Goal: Task Accomplishment & Management: Complete application form

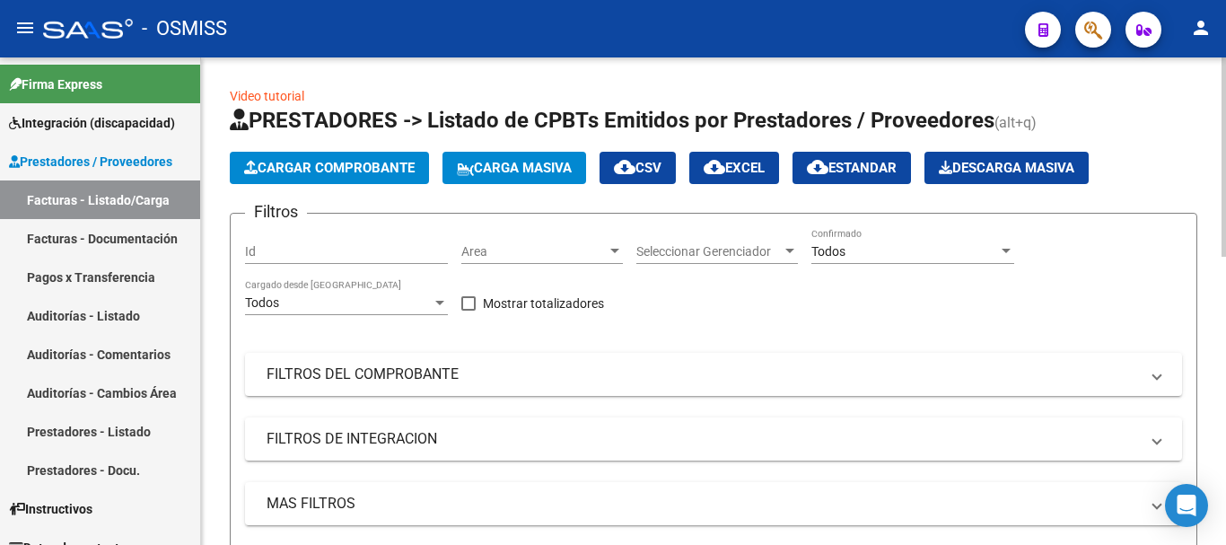
click at [377, 158] on button "Cargar Comprobante" at bounding box center [329, 168] width 199 height 32
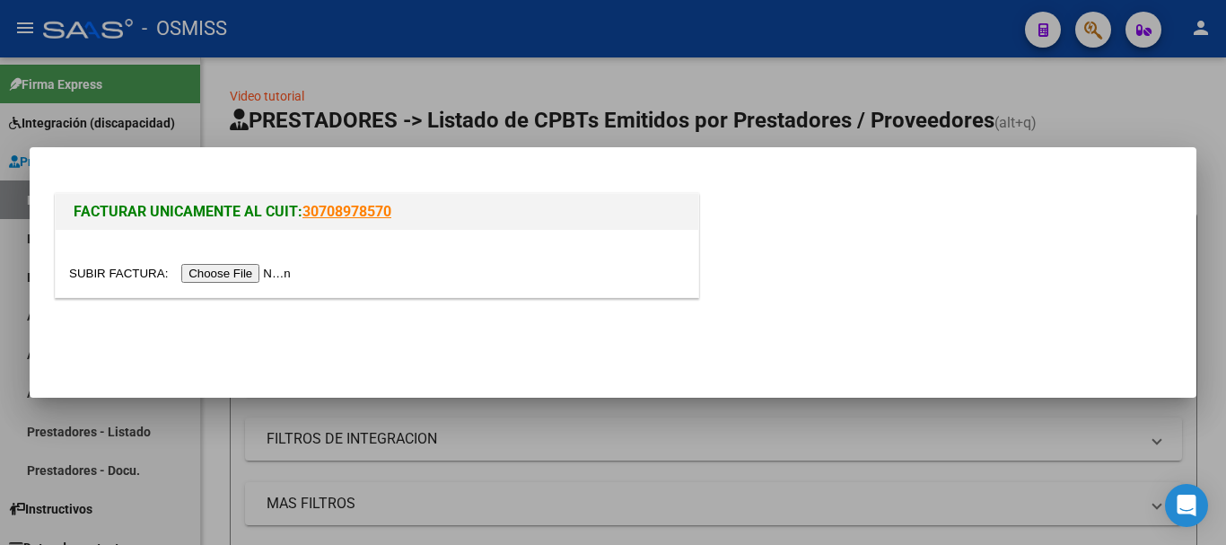
click at [286, 272] on input "file" at bounding box center [182, 273] width 227 height 19
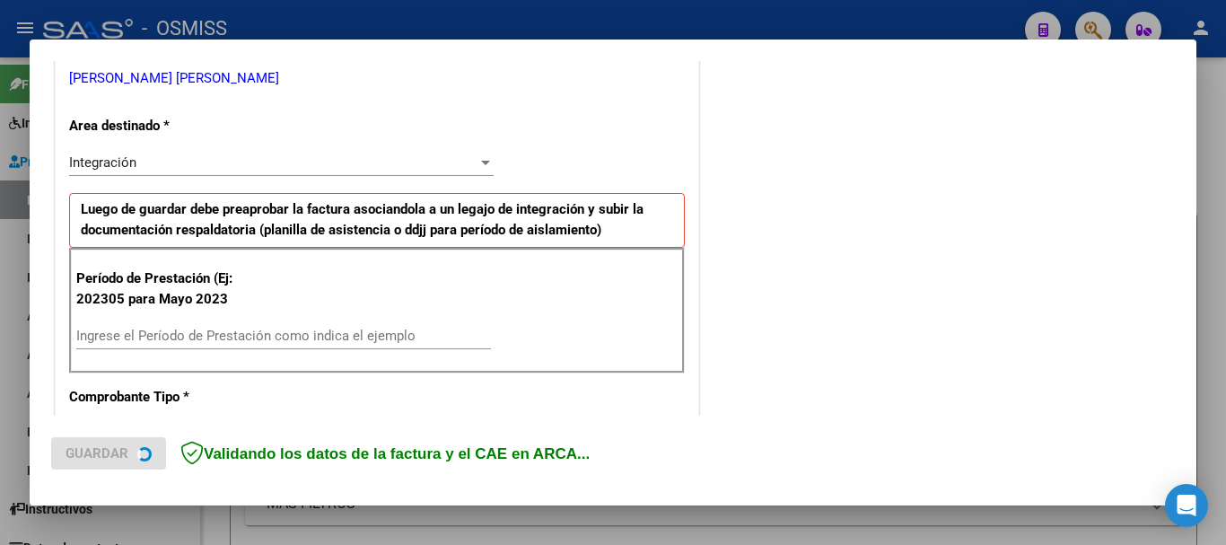
scroll to position [449, 0]
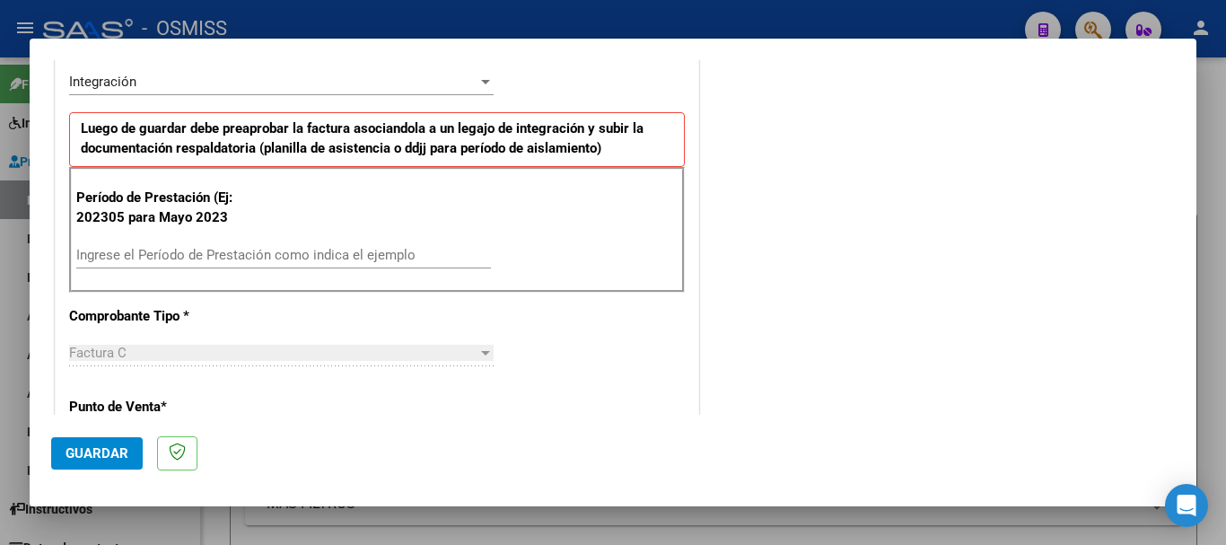
click at [238, 253] on input "Ingrese el Período de Prestación como indica el ejemplo" at bounding box center [283, 255] width 415 height 16
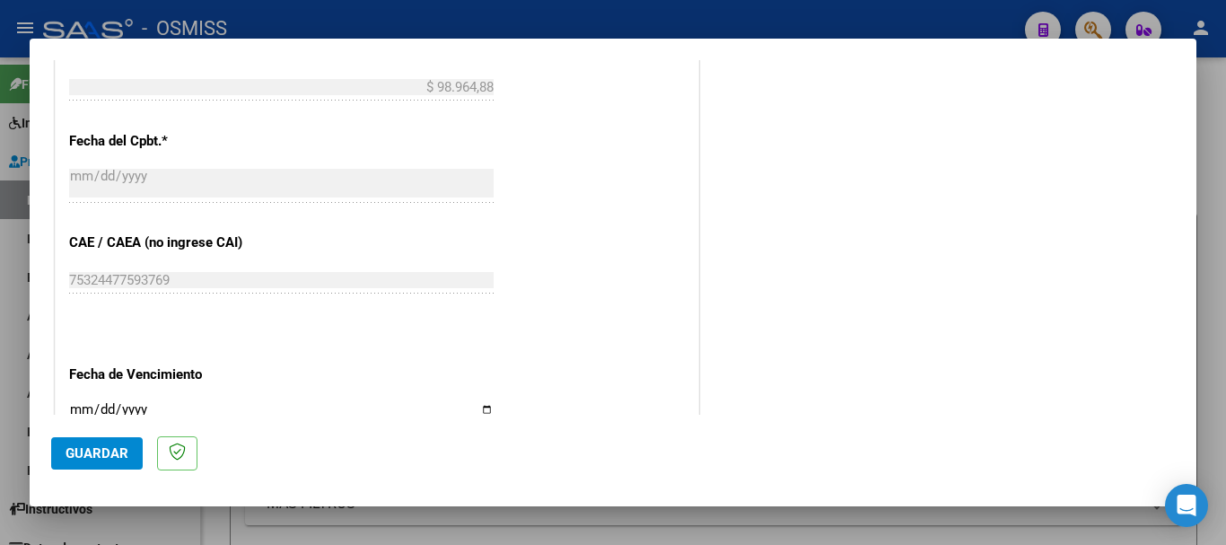
type input "202507"
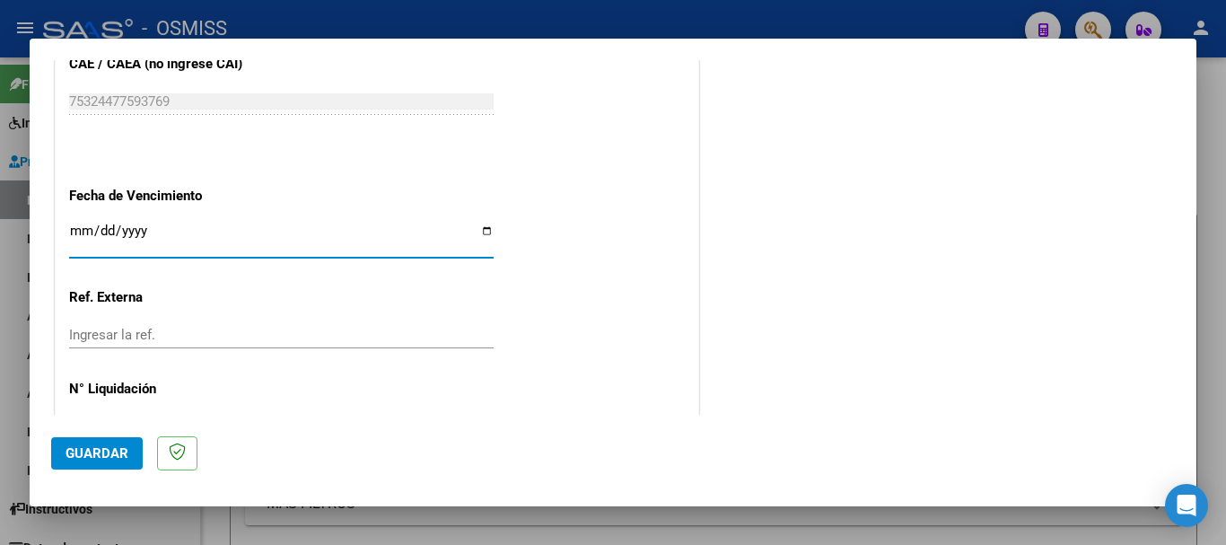
scroll to position [1172, 0]
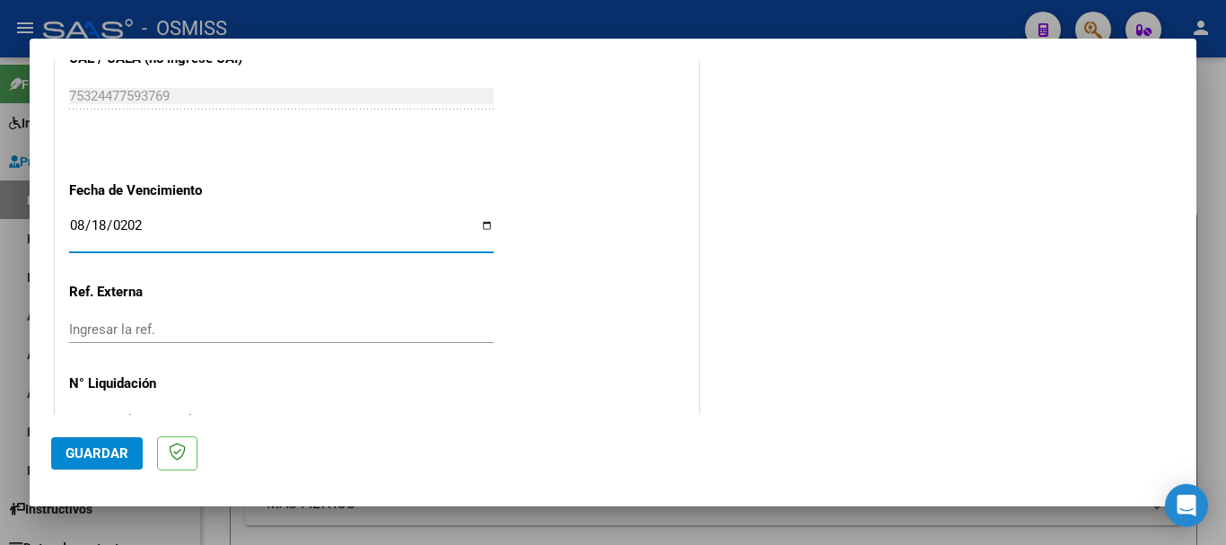
type input "[DATE]"
click at [80, 463] on button "Guardar" at bounding box center [97, 453] width 92 height 32
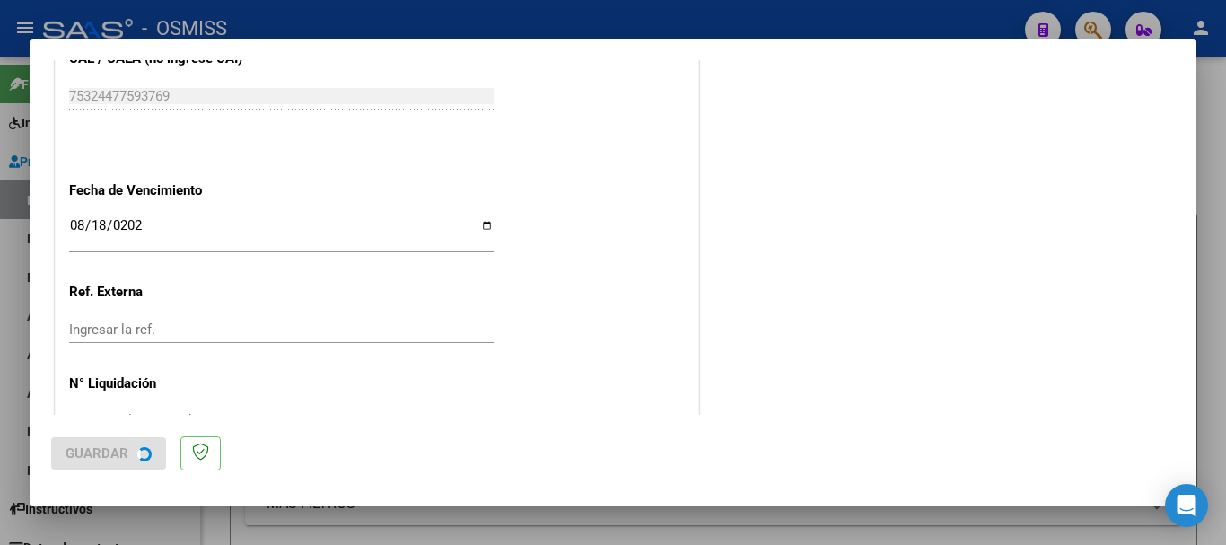
scroll to position [0, 0]
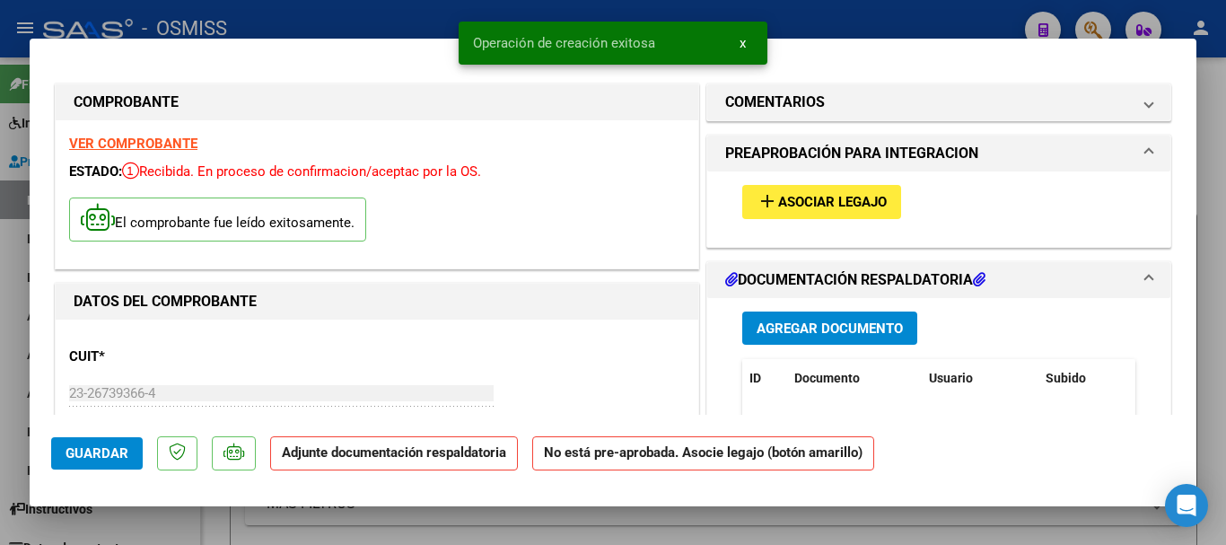
click at [843, 198] on span "Asociar Legajo" at bounding box center [832, 203] width 109 height 16
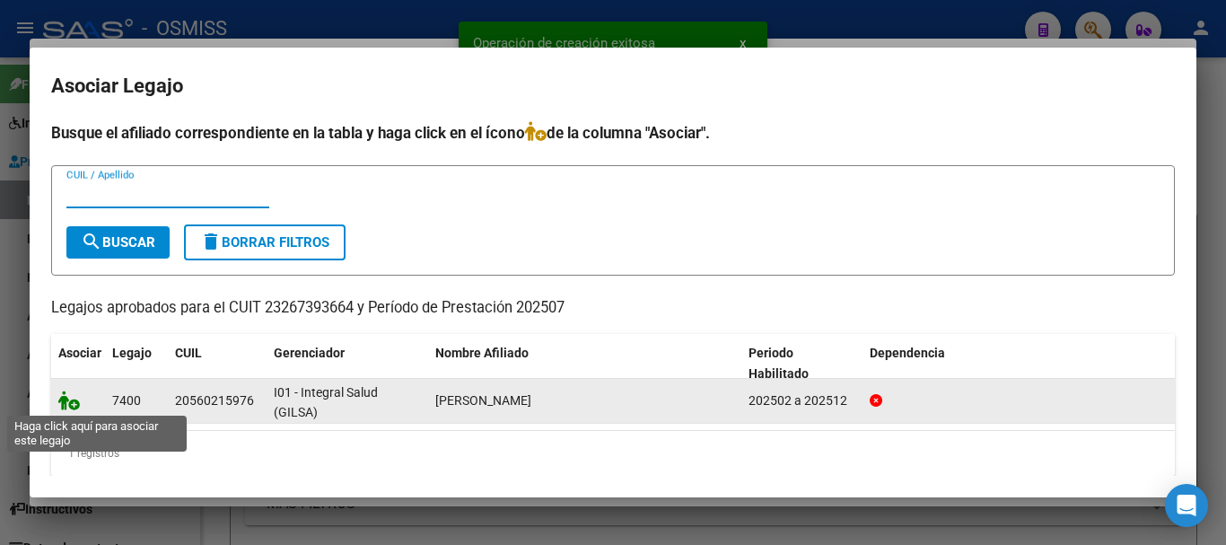
click at [72, 397] on icon at bounding box center [69, 401] width 22 height 20
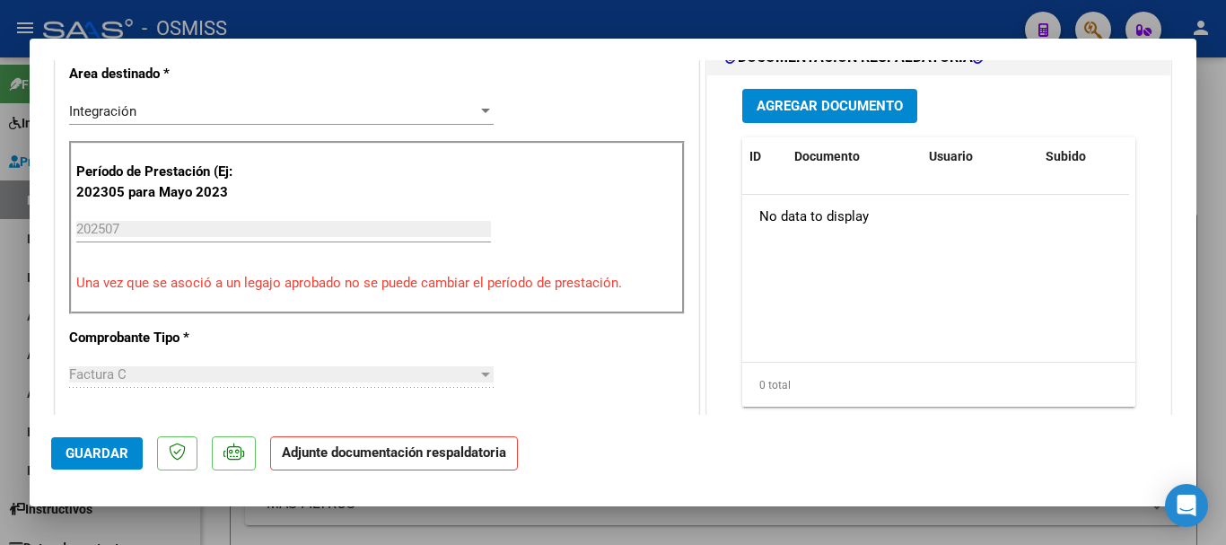
scroll to position [449, 0]
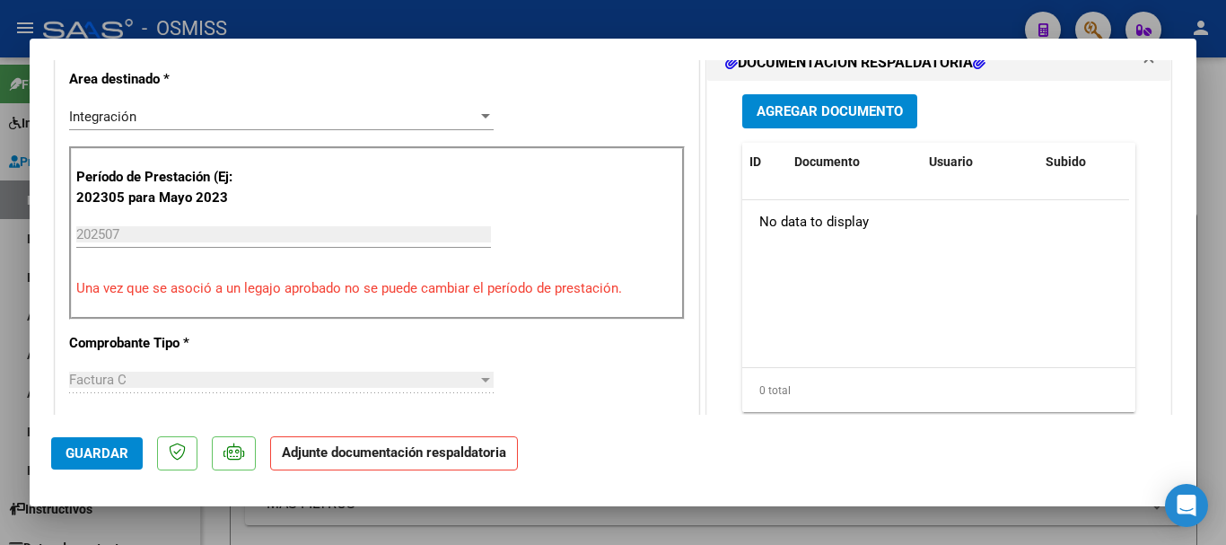
click at [816, 119] on span "Agregar Documento" at bounding box center [830, 112] width 146 height 16
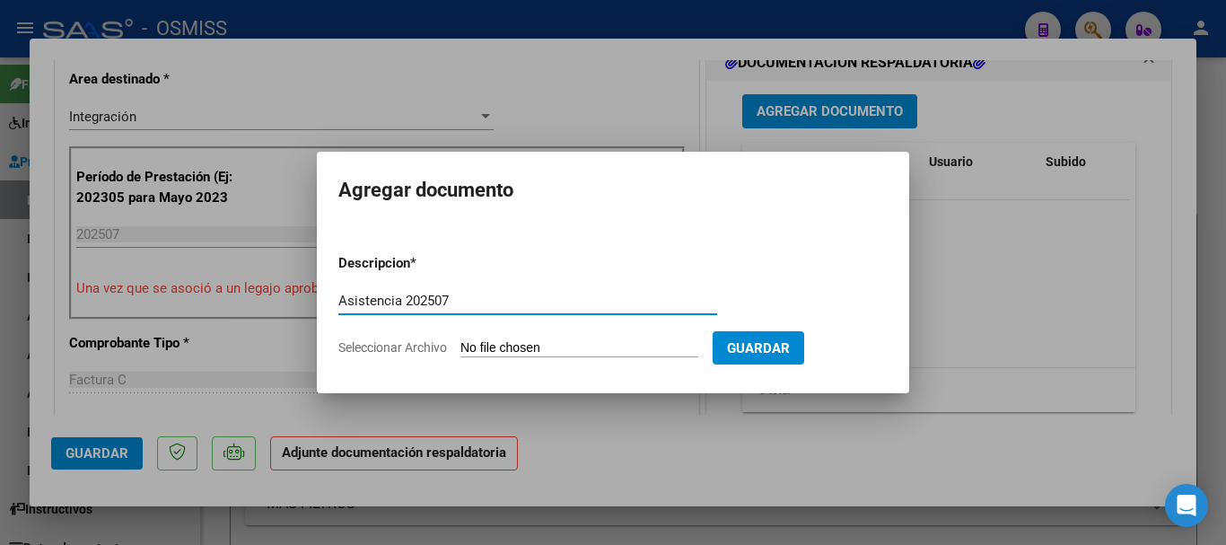
type input "Asistencia 202507"
click at [606, 344] on input "Seleccionar Archivo" at bounding box center [580, 348] width 238 height 17
type input "C:\fakepath\[PERSON_NAME]. Asistencia 202507.pdf"
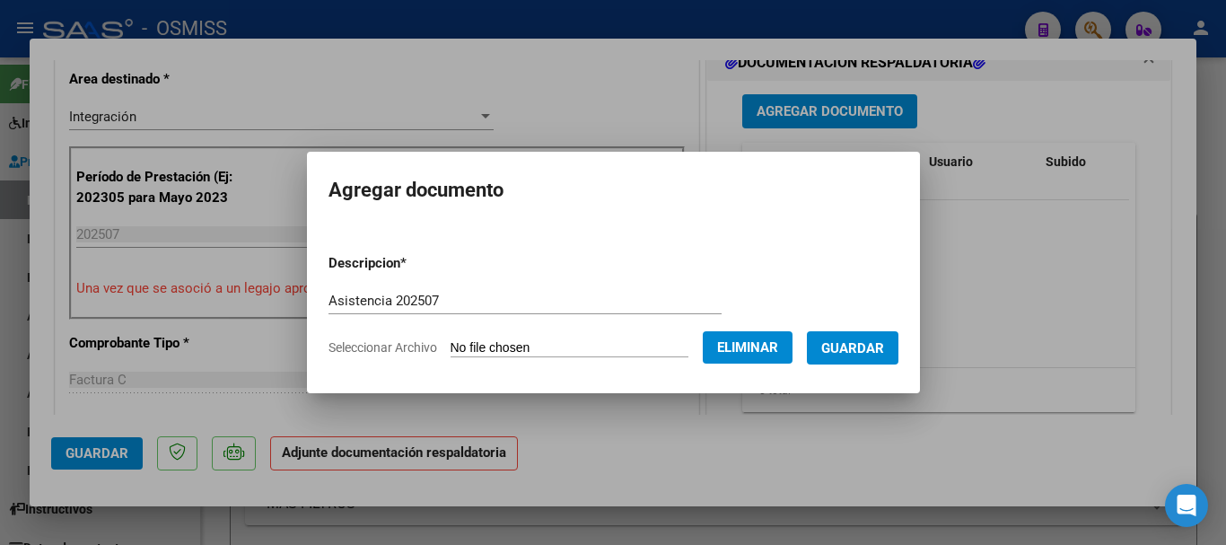
click at [884, 351] on span "Guardar" at bounding box center [853, 348] width 63 height 16
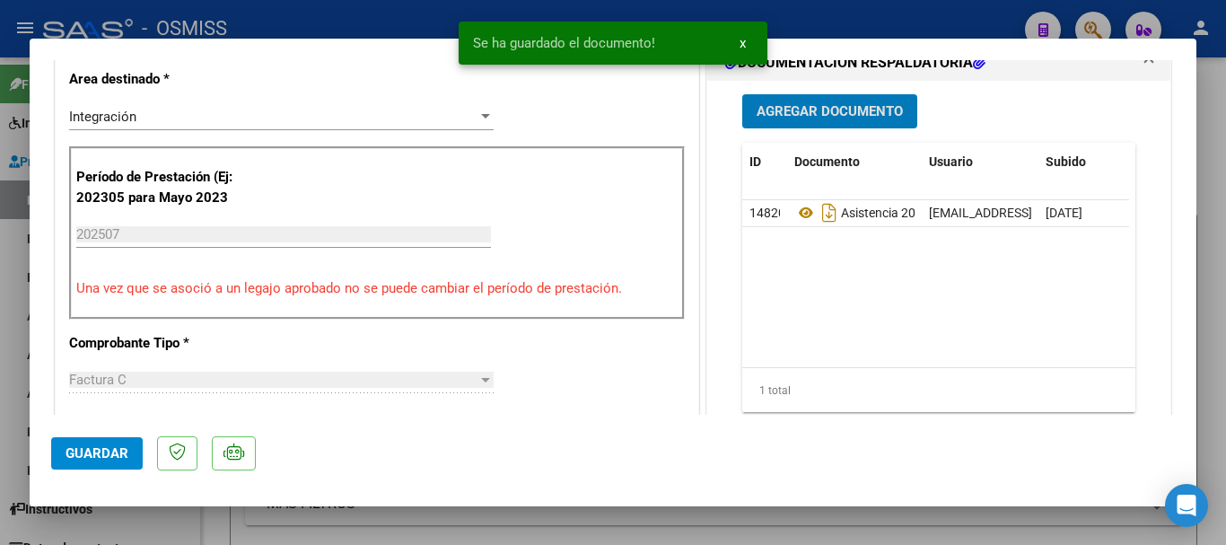
click at [91, 461] on button "Guardar" at bounding box center [97, 453] width 92 height 32
click at [92, 457] on span "Guardar" at bounding box center [97, 453] width 63 height 16
click at [115, 522] on div at bounding box center [613, 272] width 1226 height 545
type input "$ 0,00"
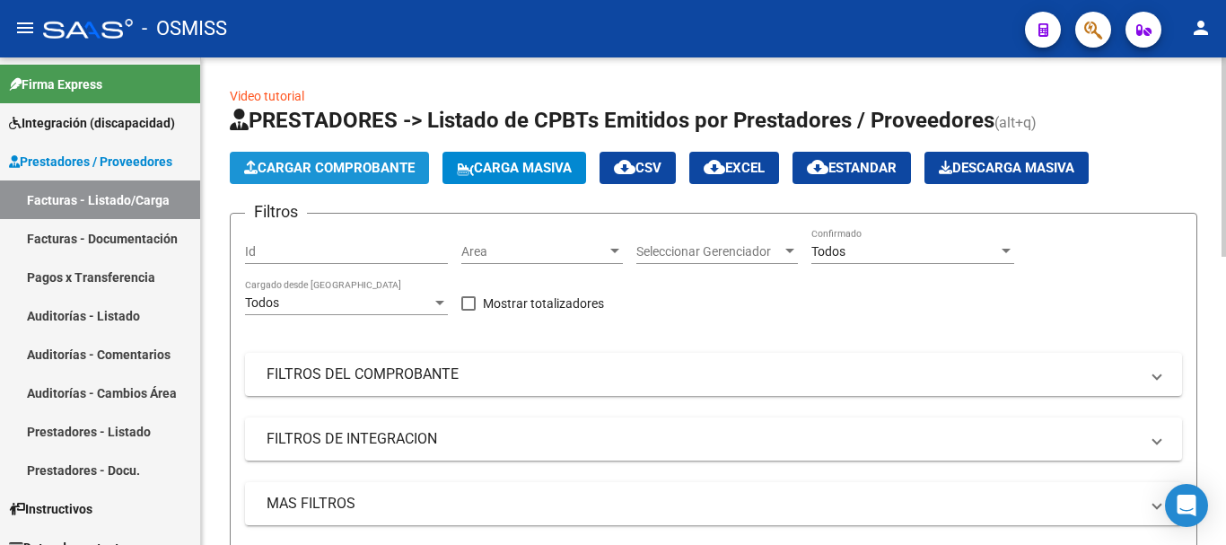
click at [279, 178] on button "Cargar Comprobante" at bounding box center [329, 168] width 199 height 32
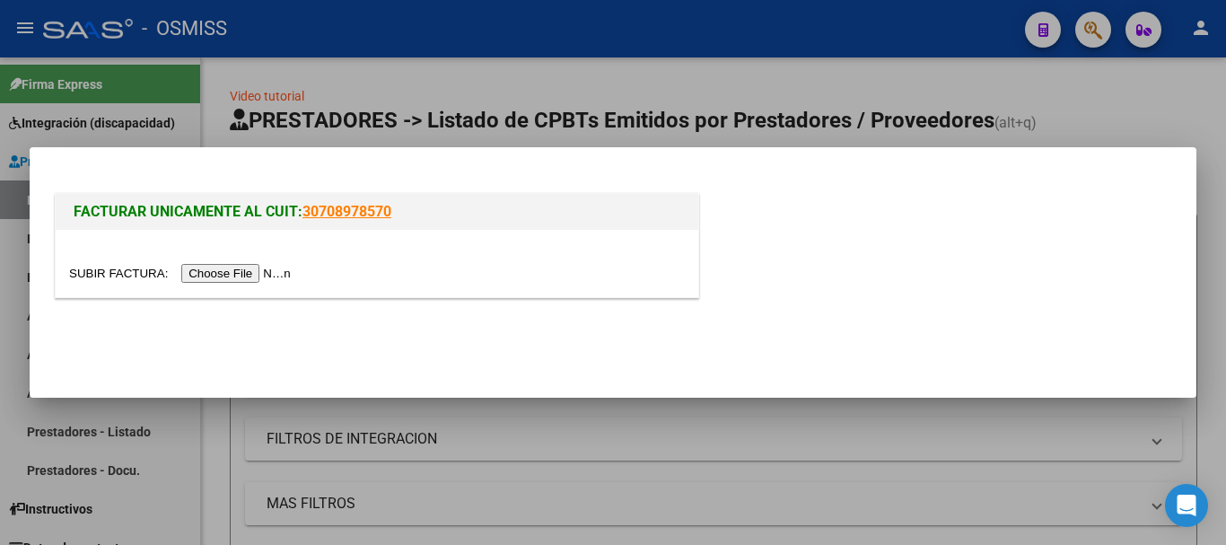
click at [224, 271] on input "file" at bounding box center [182, 273] width 227 height 19
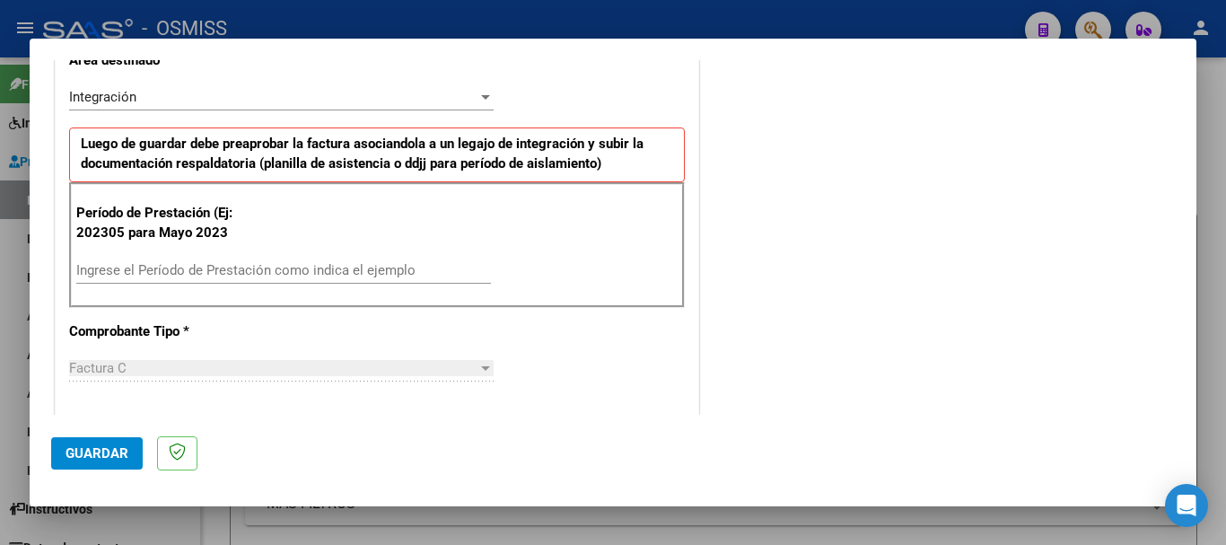
scroll to position [449, 0]
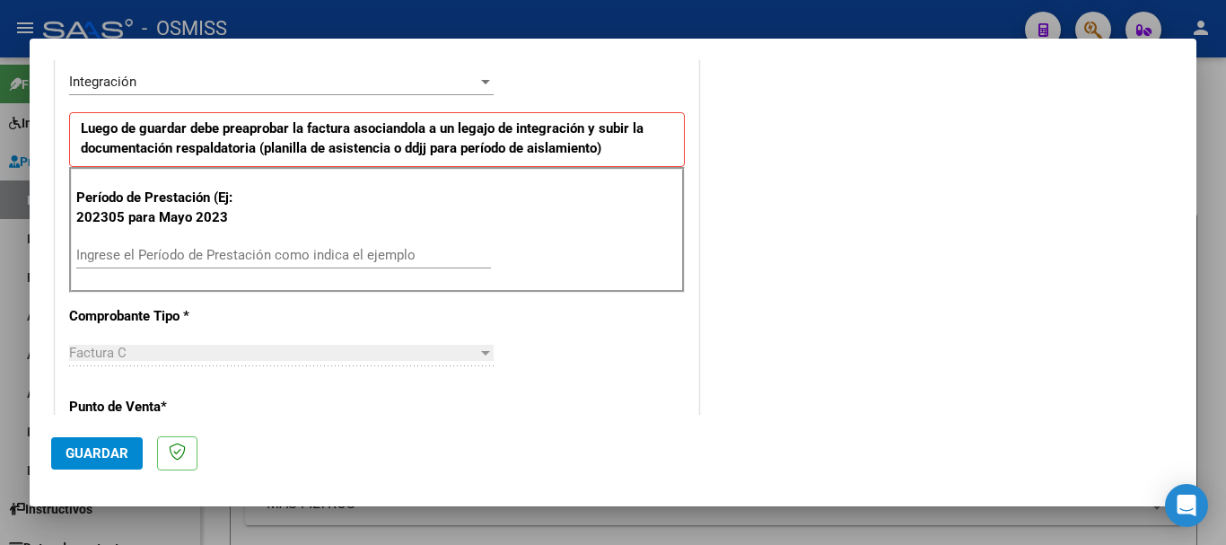
click at [230, 262] on input "Ingrese el Período de Prestación como indica el ejemplo" at bounding box center [283, 255] width 415 height 16
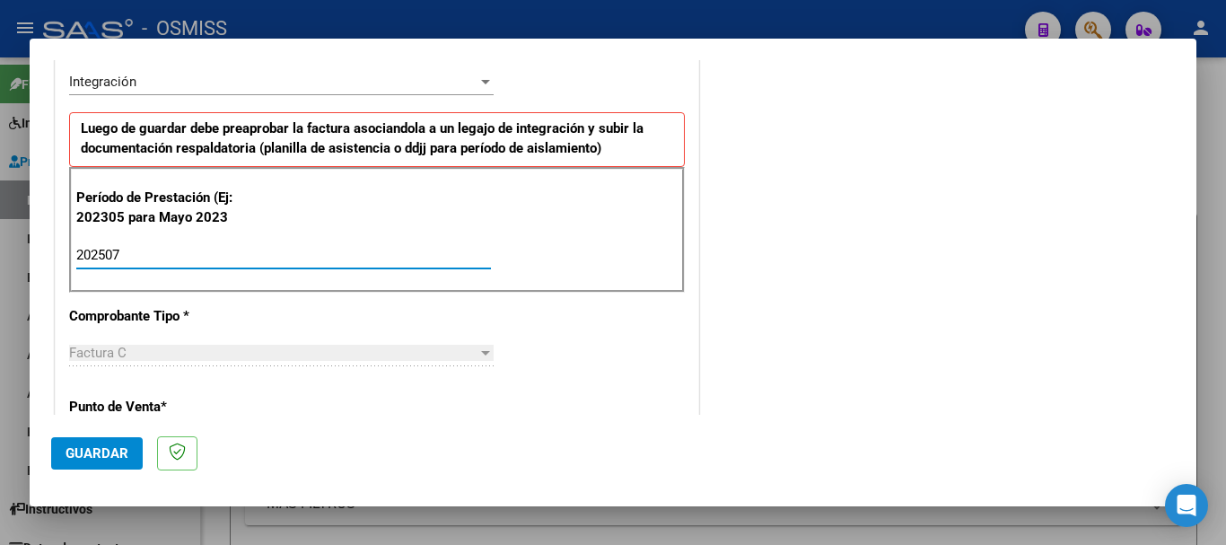
type input "202507"
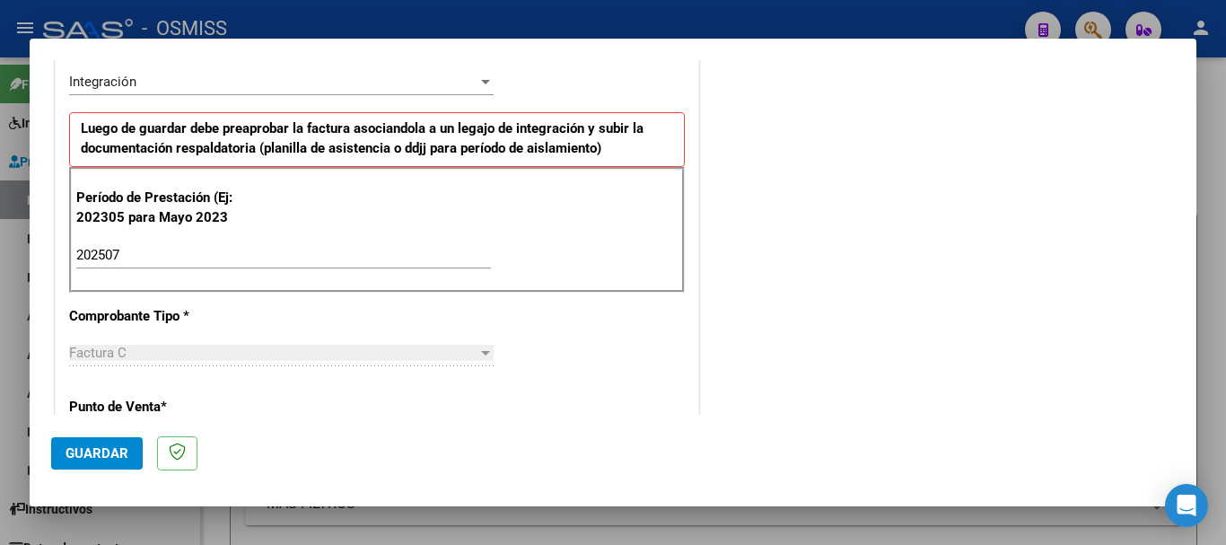
scroll to position [1166, 0]
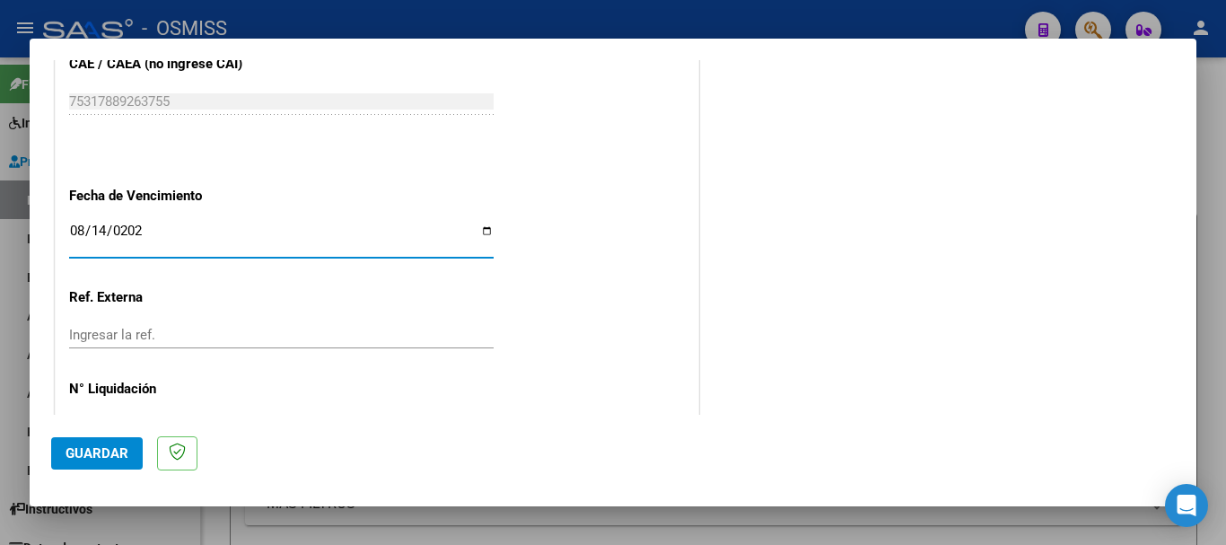
type input "[DATE]"
click at [88, 450] on span "Guardar" at bounding box center [97, 453] width 63 height 16
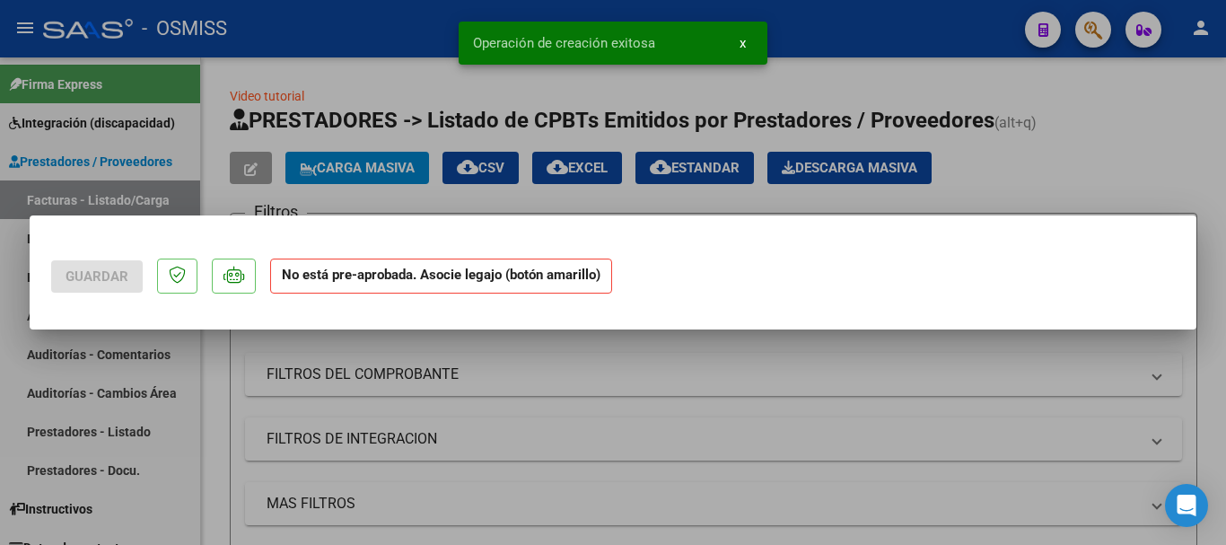
scroll to position [0, 0]
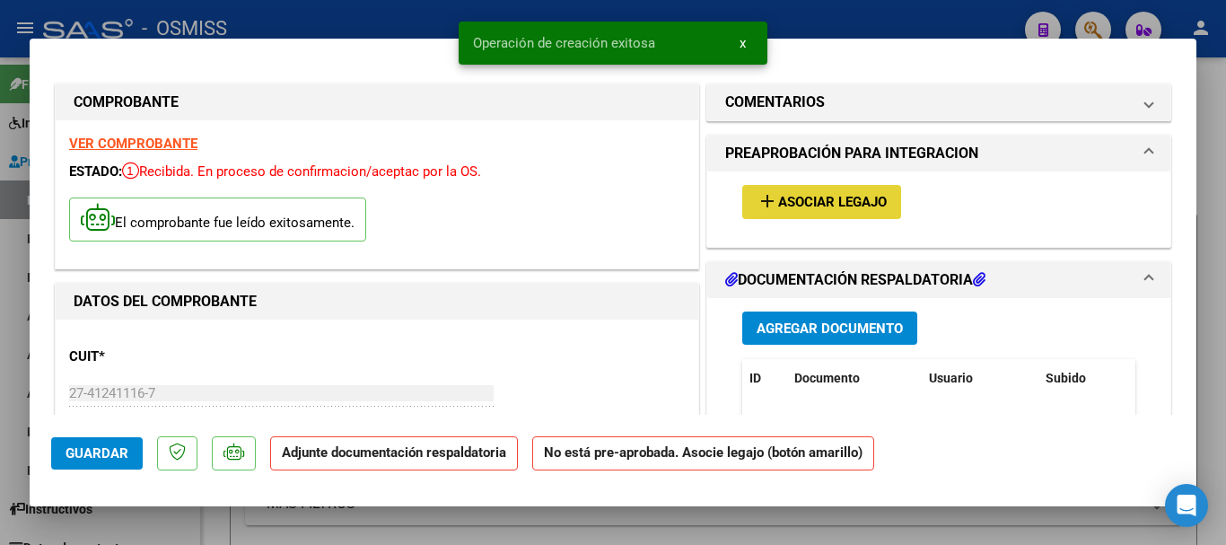
click at [869, 202] on span "Asociar Legajo" at bounding box center [832, 203] width 109 height 16
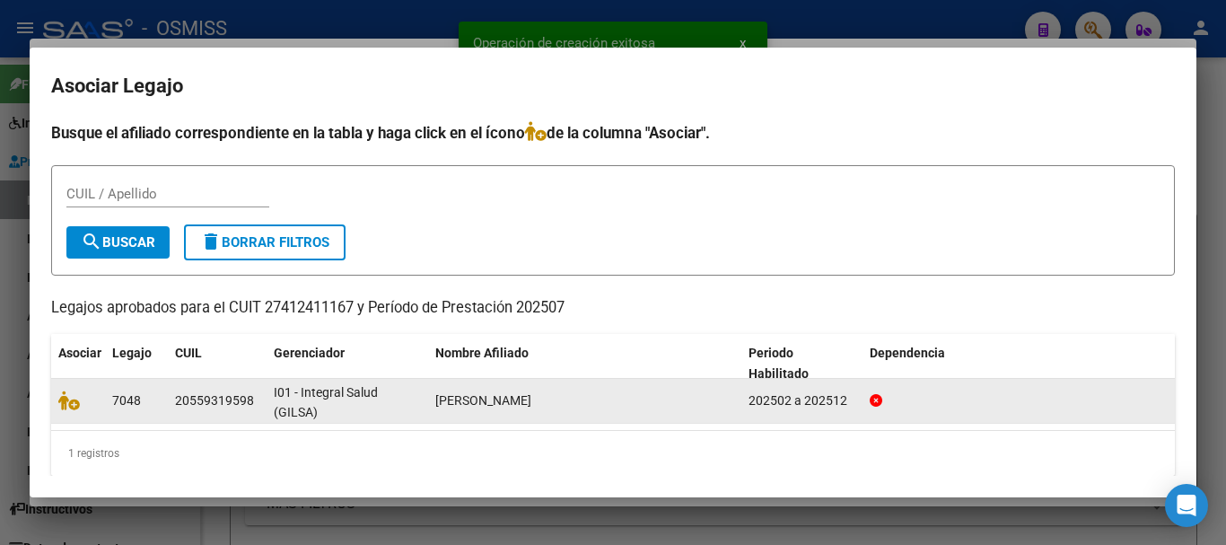
click at [70, 410] on div at bounding box center [78, 401] width 40 height 21
click at [66, 403] on icon at bounding box center [69, 401] width 22 height 20
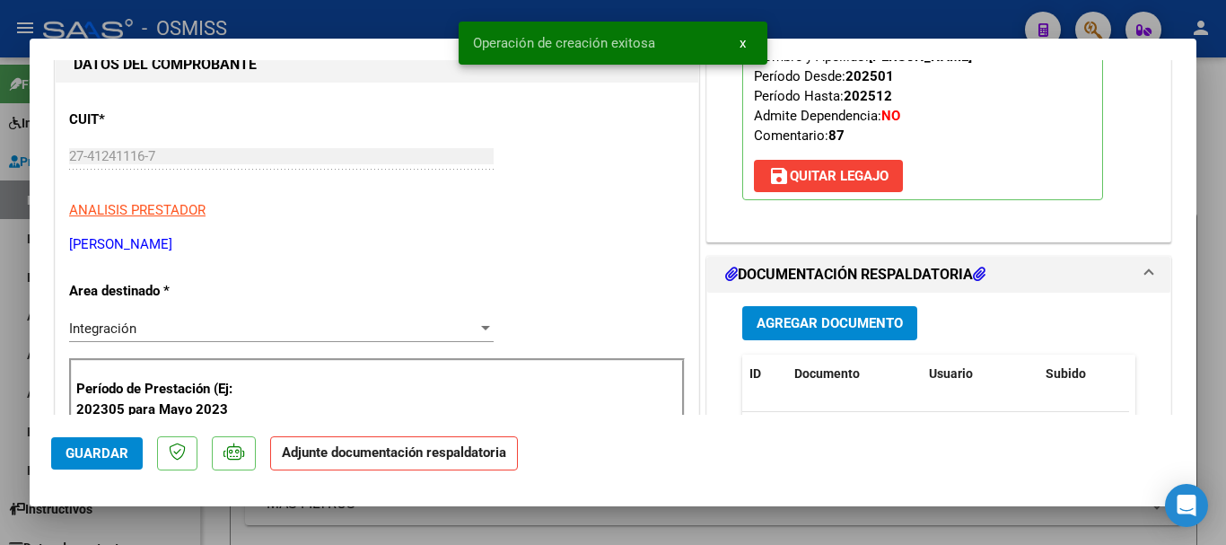
scroll to position [359, 0]
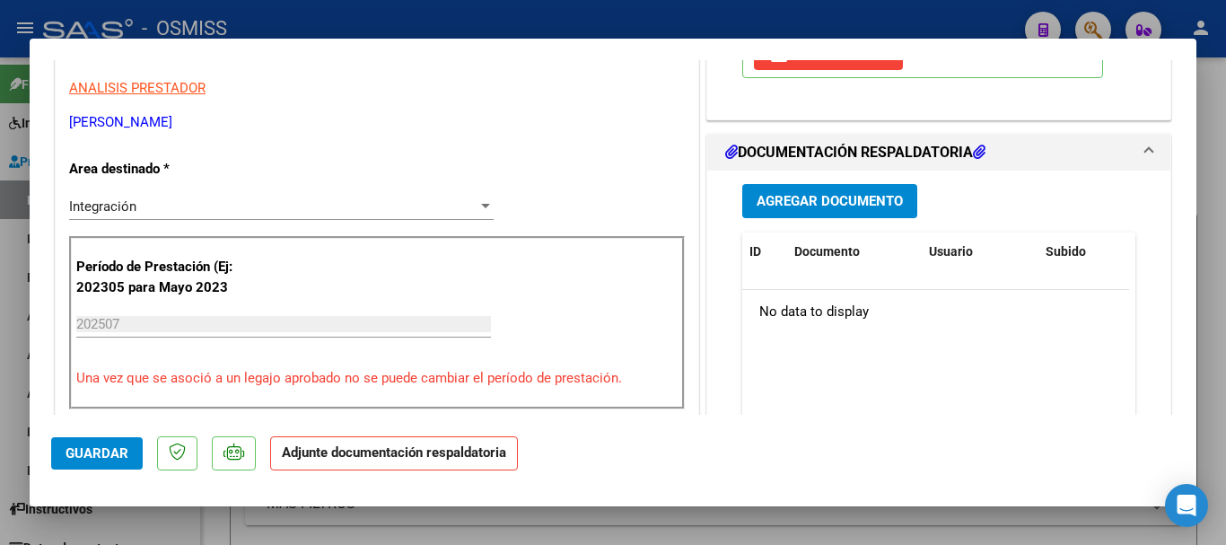
click at [796, 215] on button "Agregar Documento" at bounding box center [830, 200] width 175 height 33
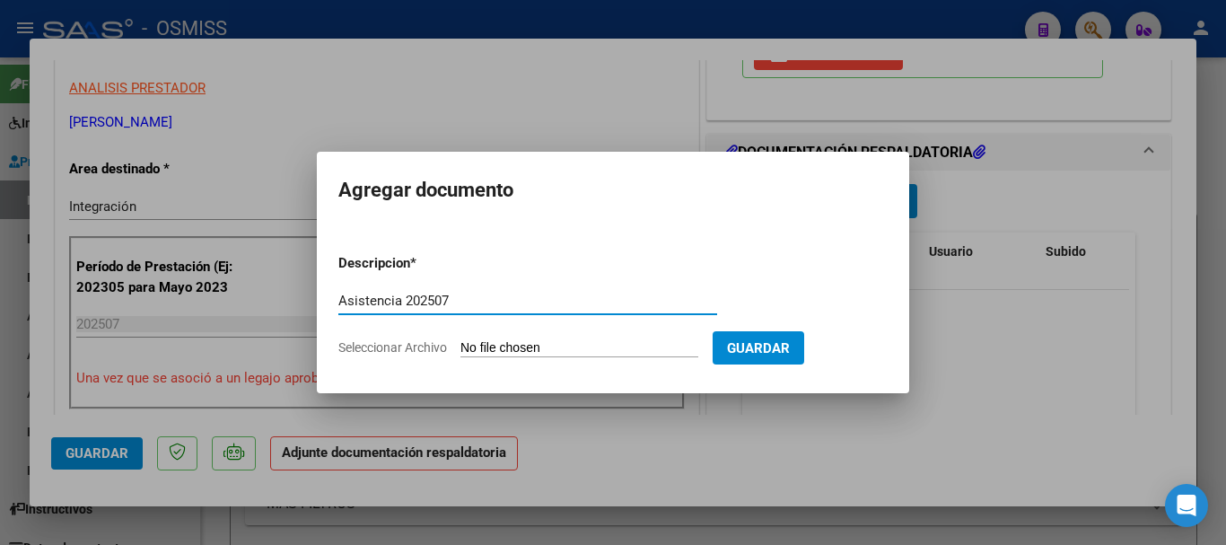
type input "Asistencia 202507"
click at [558, 353] on input "Seleccionar Archivo" at bounding box center [580, 348] width 238 height 17
type input "C:\fakepath\[PERSON_NAME]. Asistencia 202507.pdf"
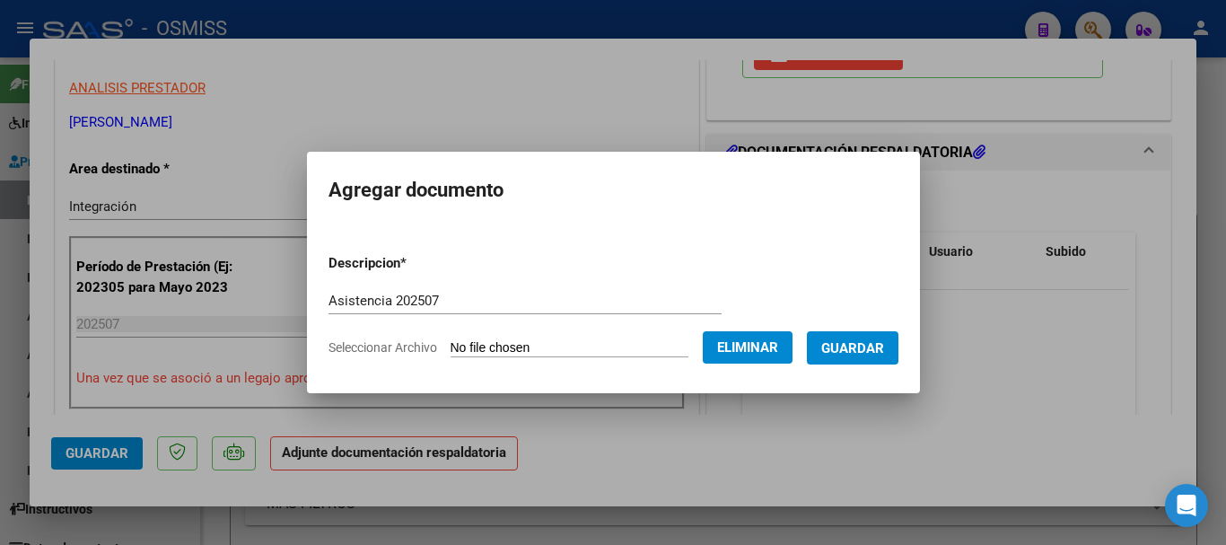
click at [837, 350] on button "Guardar" at bounding box center [853, 347] width 92 height 33
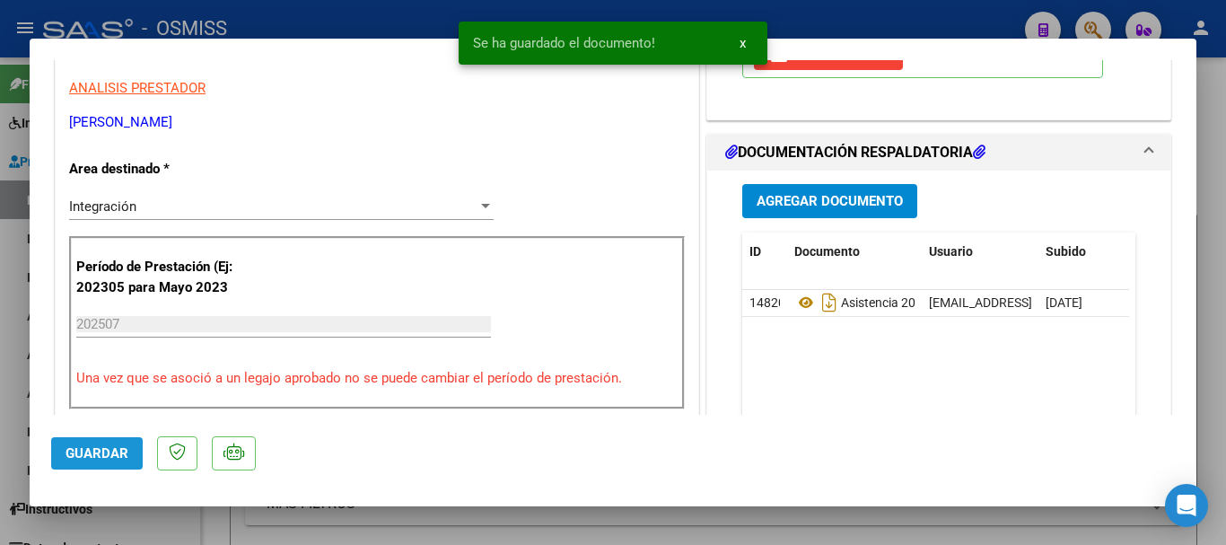
click at [123, 449] on span "Guardar" at bounding box center [97, 453] width 63 height 16
click at [118, 459] on span "Guardar" at bounding box center [97, 453] width 63 height 16
drag, startPoint x: 148, startPoint y: 520, endPoint x: 104, endPoint y: 514, distance: 44.4
click at [148, 519] on div at bounding box center [613, 272] width 1226 height 545
type input "$ 0,00"
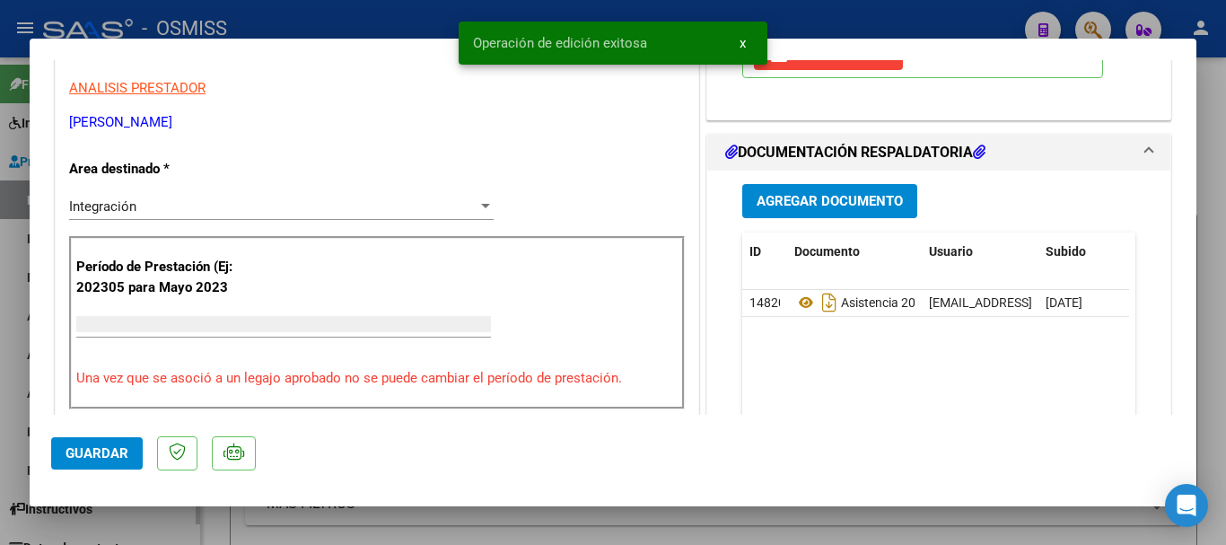
scroll to position [0, 0]
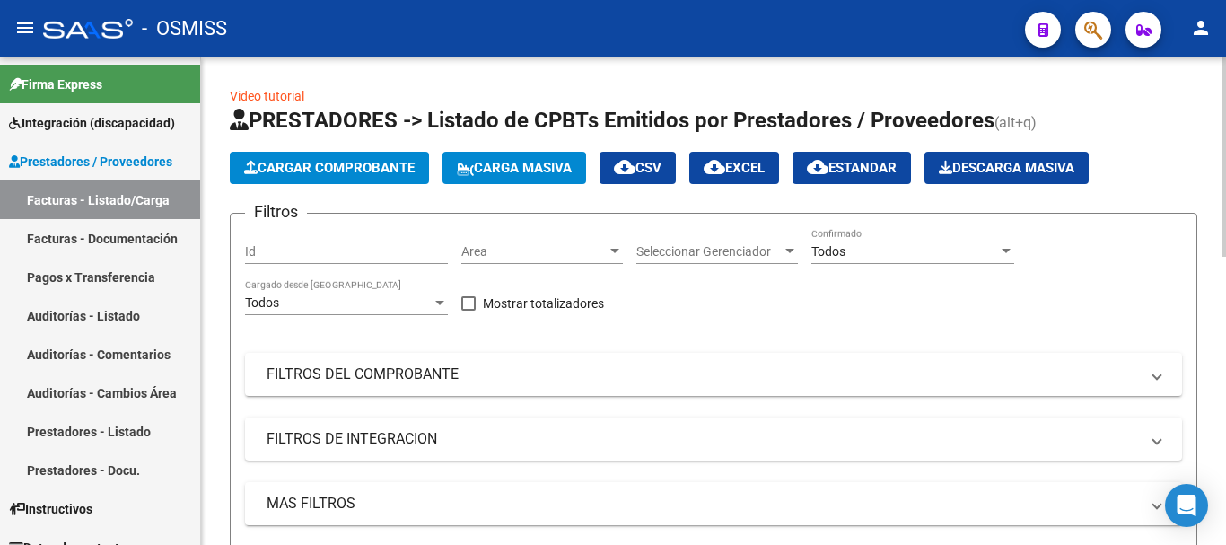
click at [283, 164] on span "Cargar Comprobante" at bounding box center [329, 168] width 171 height 16
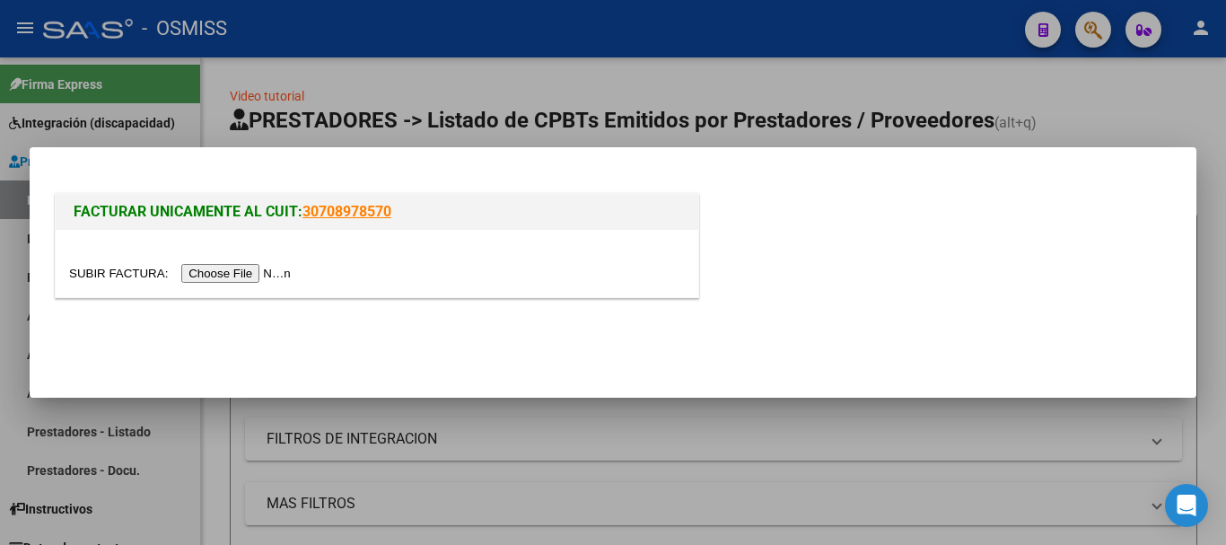
click at [276, 270] on input "file" at bounding box center [182, 273] width 227 height 19
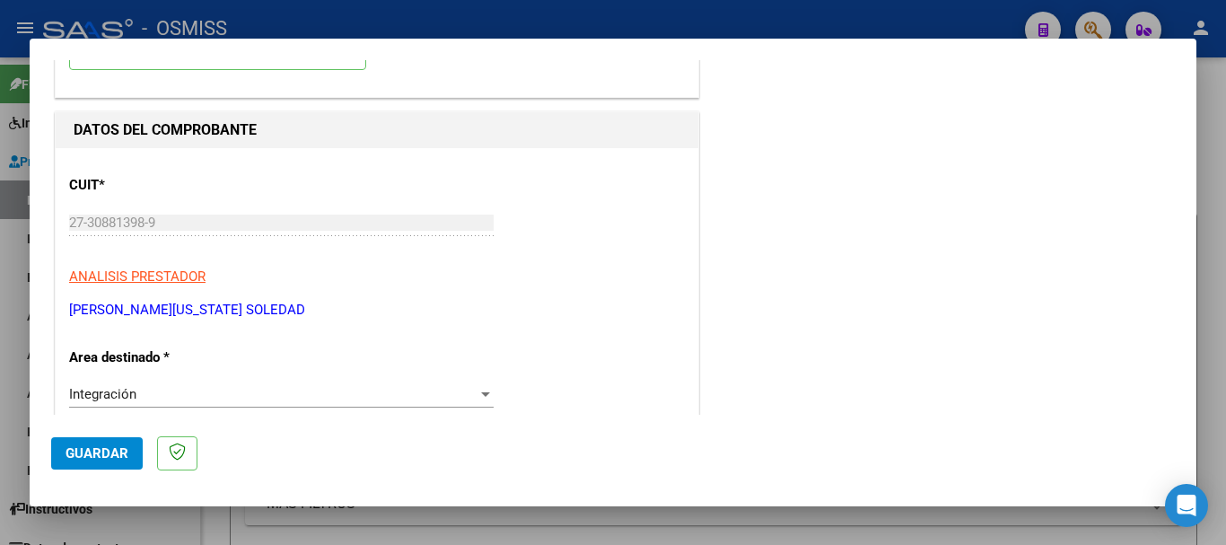
scroll to position [359, 0]
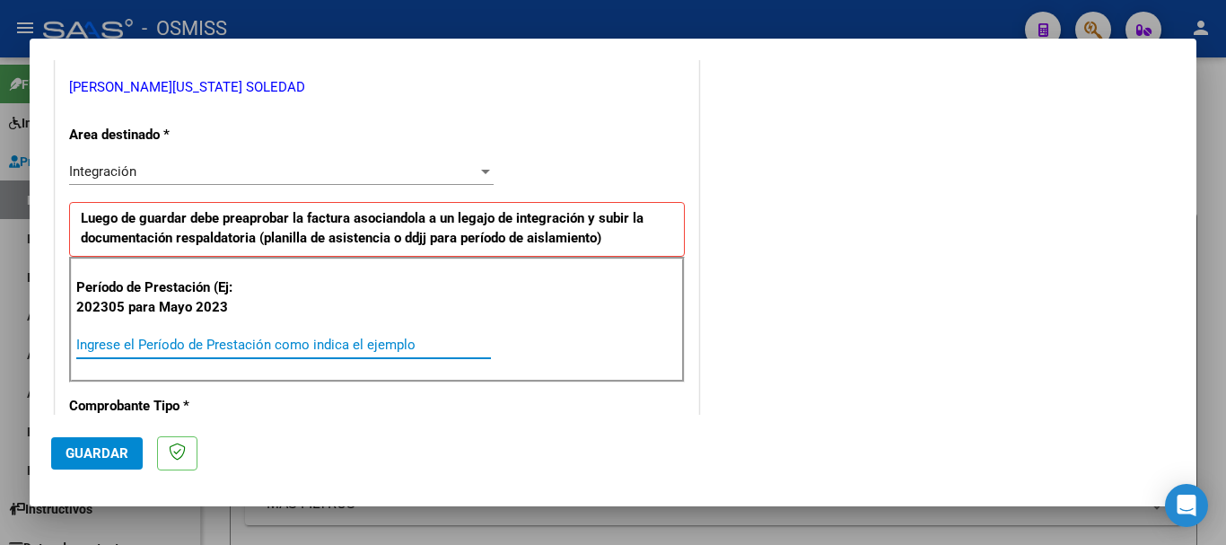
click at [250, 342] on input "Ingrese el Período de Prestación como indica el ejemplo" at bounding box center [283, 345] width 415 height 16
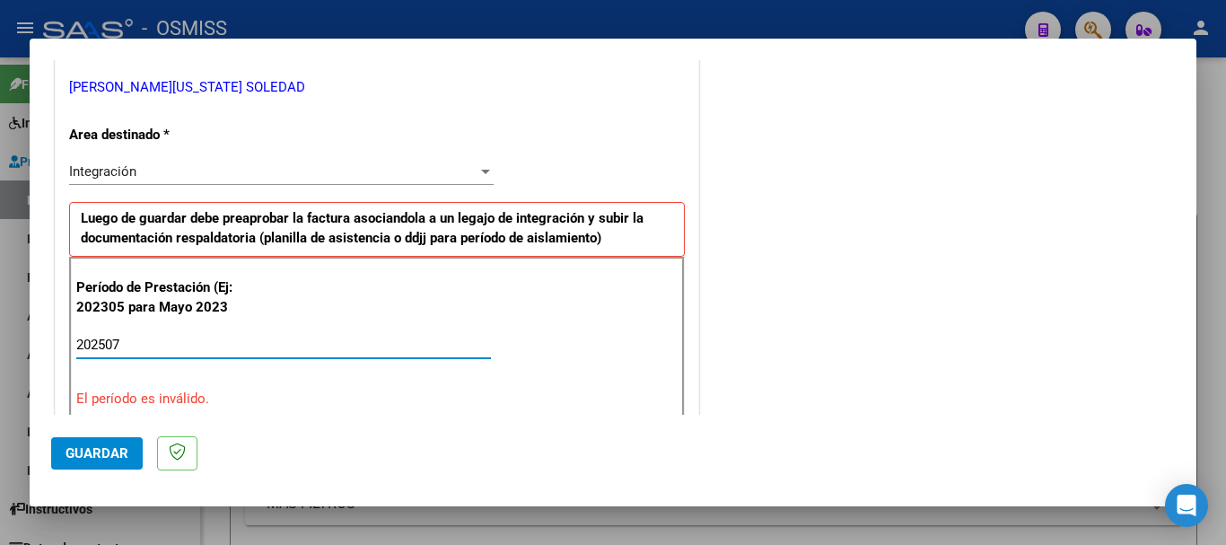
type input "202507"
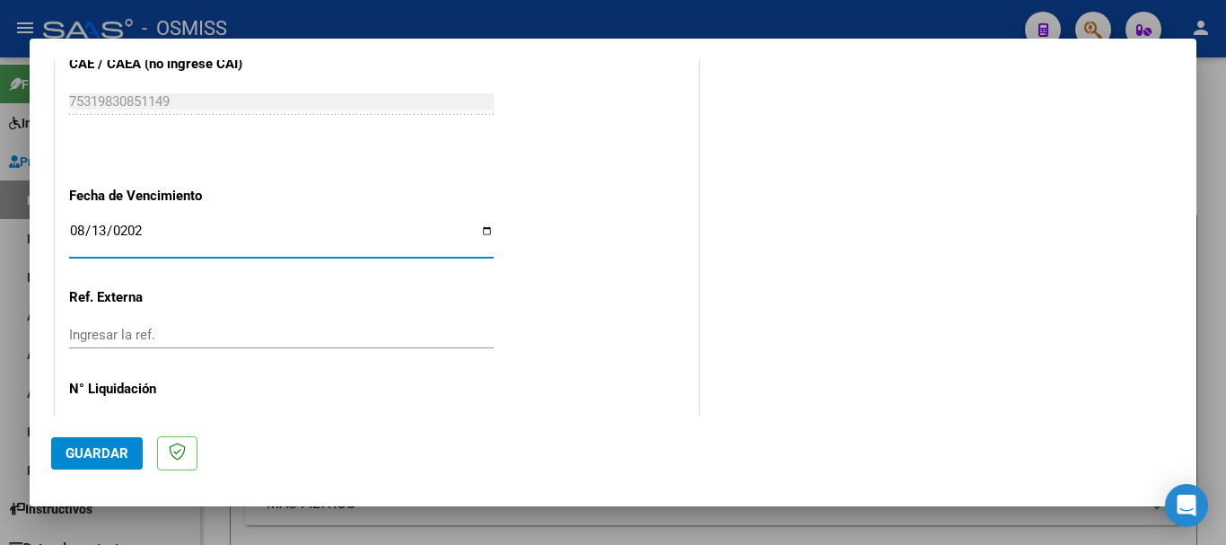
type input "[DATE]"
click at [103, 444] on button "Guardar" at bounding box center [97, 453] width 92 height 32
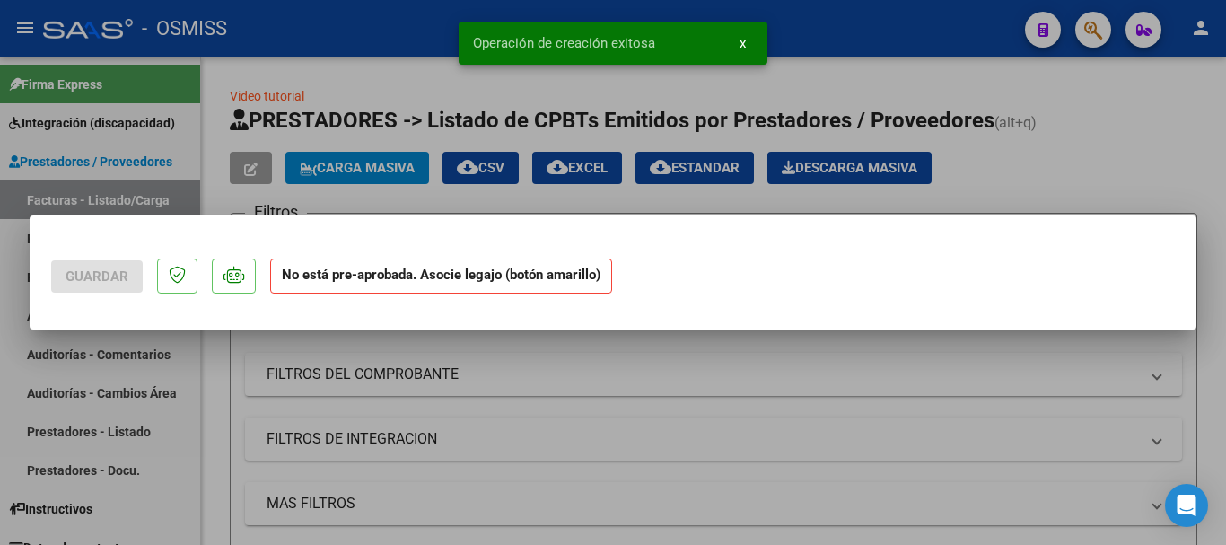
scroll to position [0, 0]
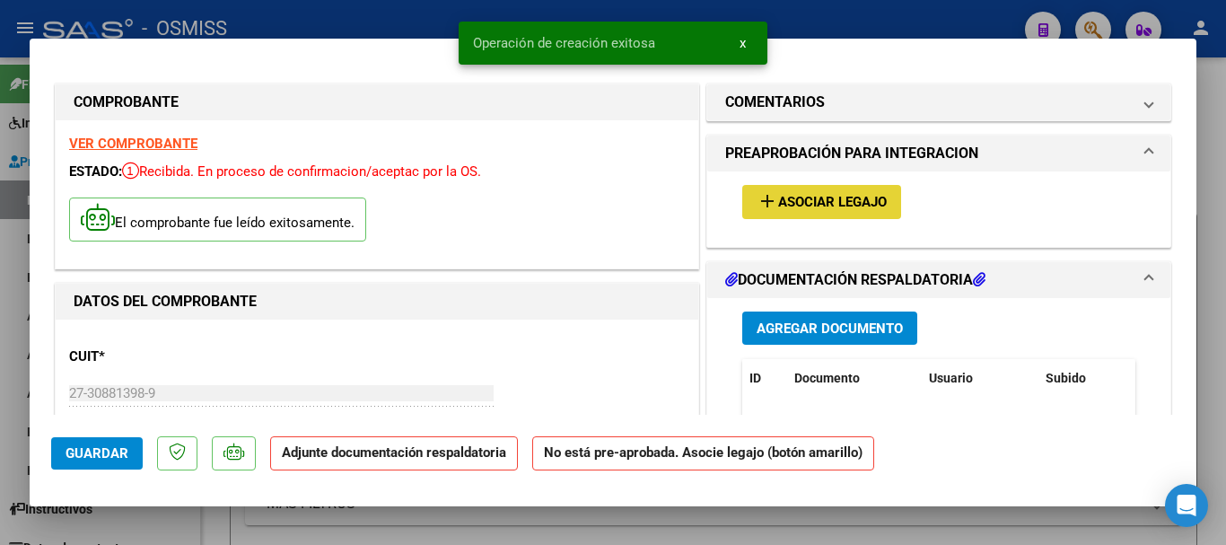
click at [848, 197] on span "Asociar Legajo" at bounding box center [832, 203] width 109 height 16
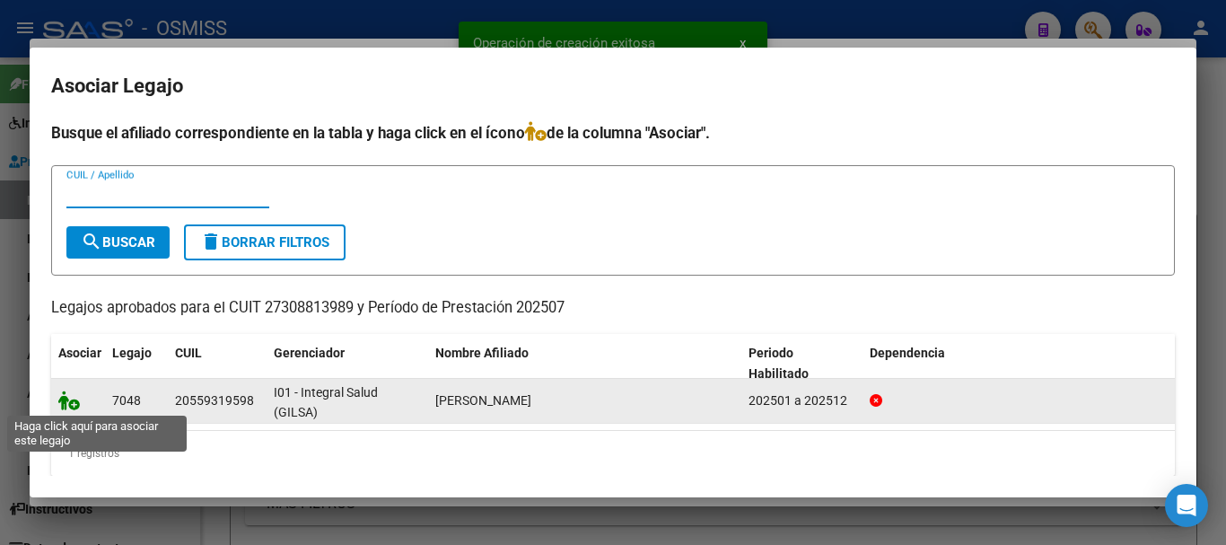
click at [66, 395] on icon at bounding box center [69, 401] width 22 height 20
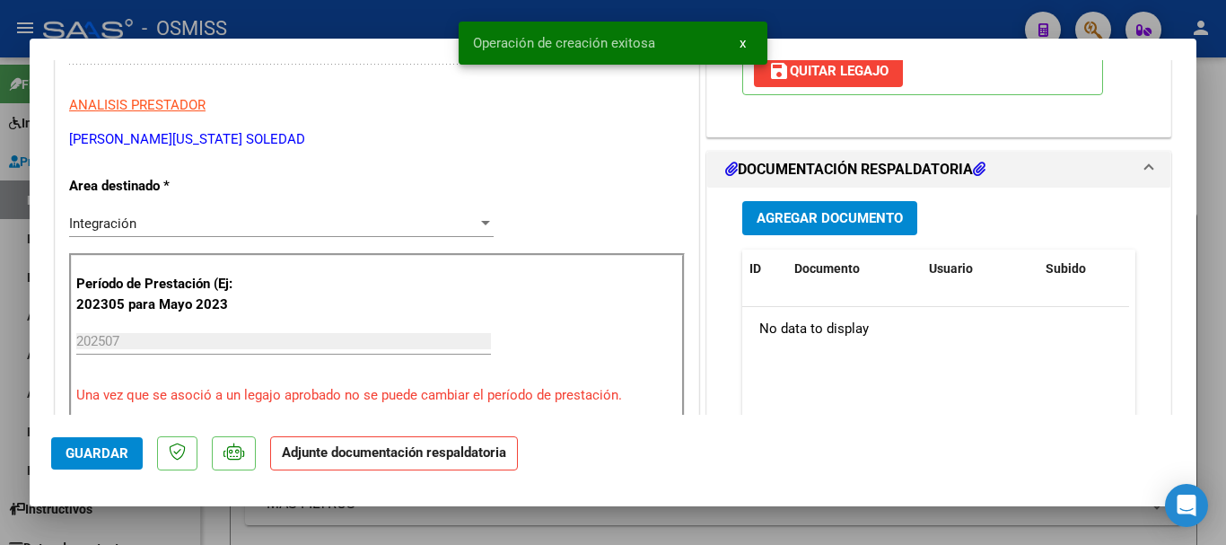
scroll to position [359, 0]
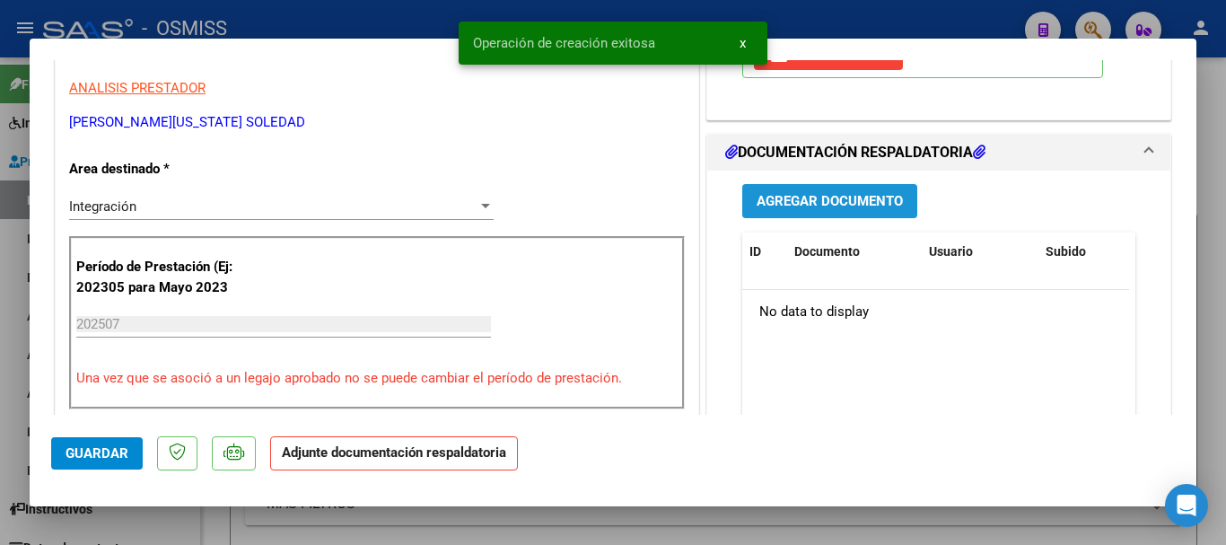
click at [808, 207] on span "Agregar Documento" at bounding box center [830, 202] width 146 height 16
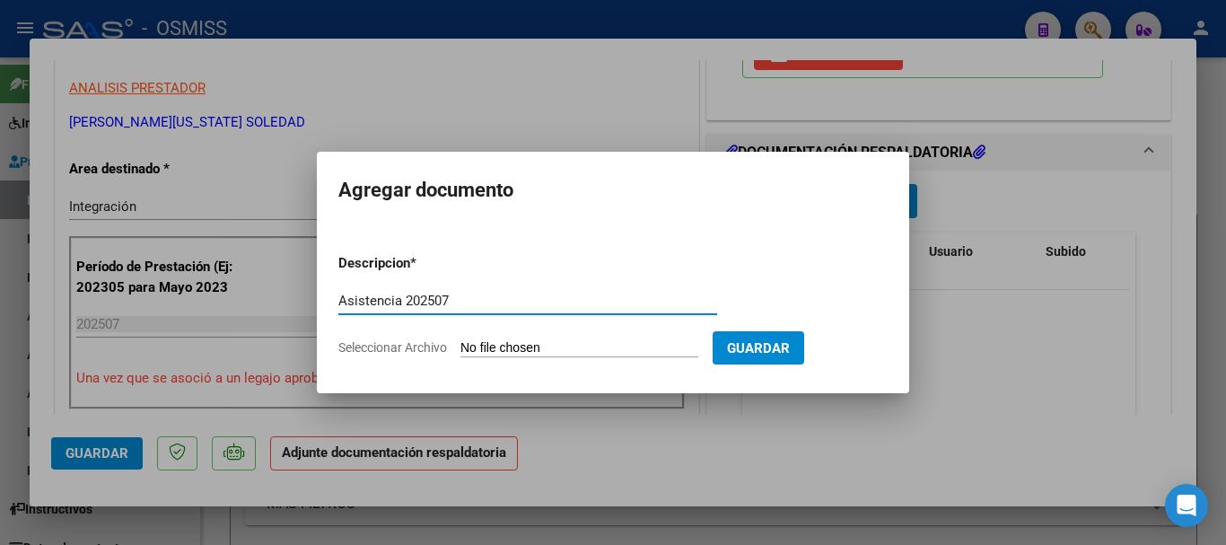
type input "Asistencia 202507"
click at [585, 343] on input "Seleccionar Archivo" at bounding box center [580, 348] width 238 height 17
type input "C:\fakepath\Schnell. Asistencia 202507.pdf"
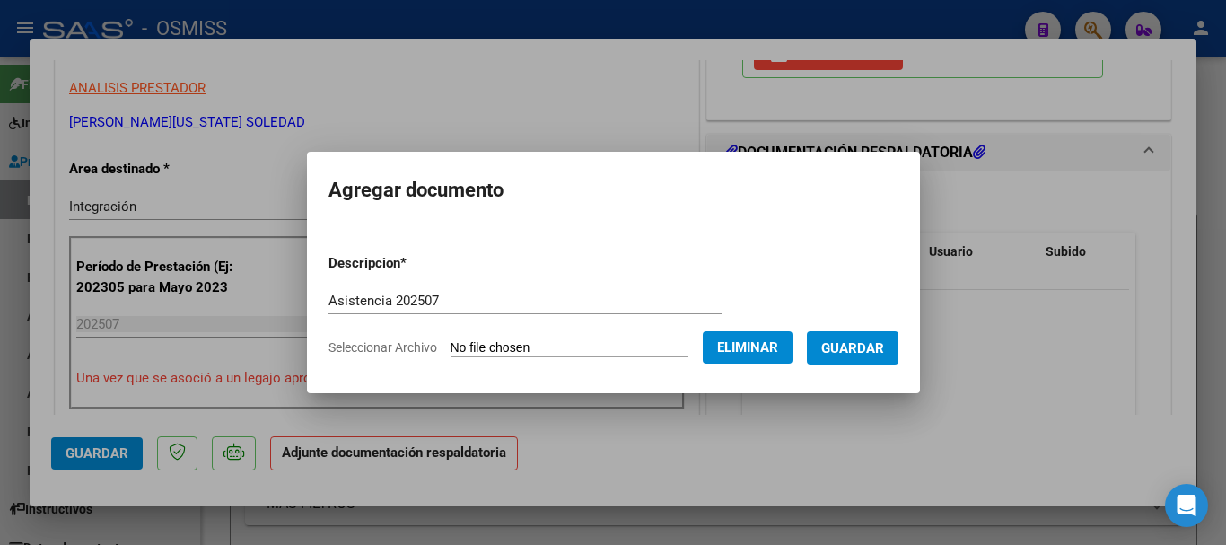
click at [858, 342] on span "Guardar" at bounding box center [853, 348] width 63 height 16
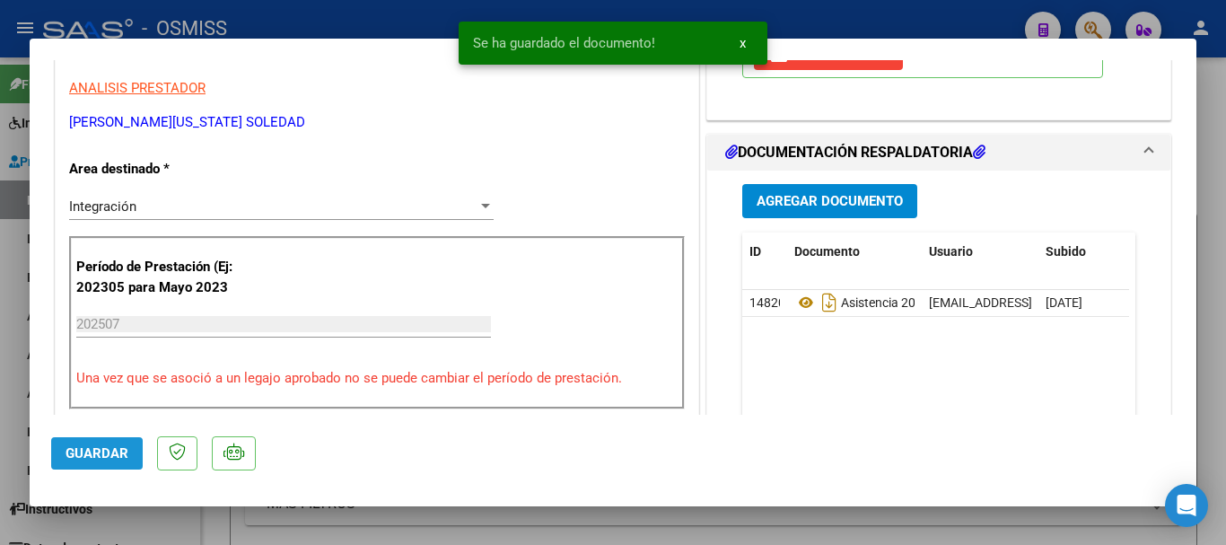
click at [95, 462] on button "Guardar" at bounding box center [97, 453] width 92 height 32
click at [94, 459] on span "Guardar" at bounding box center [97, 453] width 63 height 16
click at [95, 458] on span "Guardar" at bounding box center [97, 453] width 63 height 16
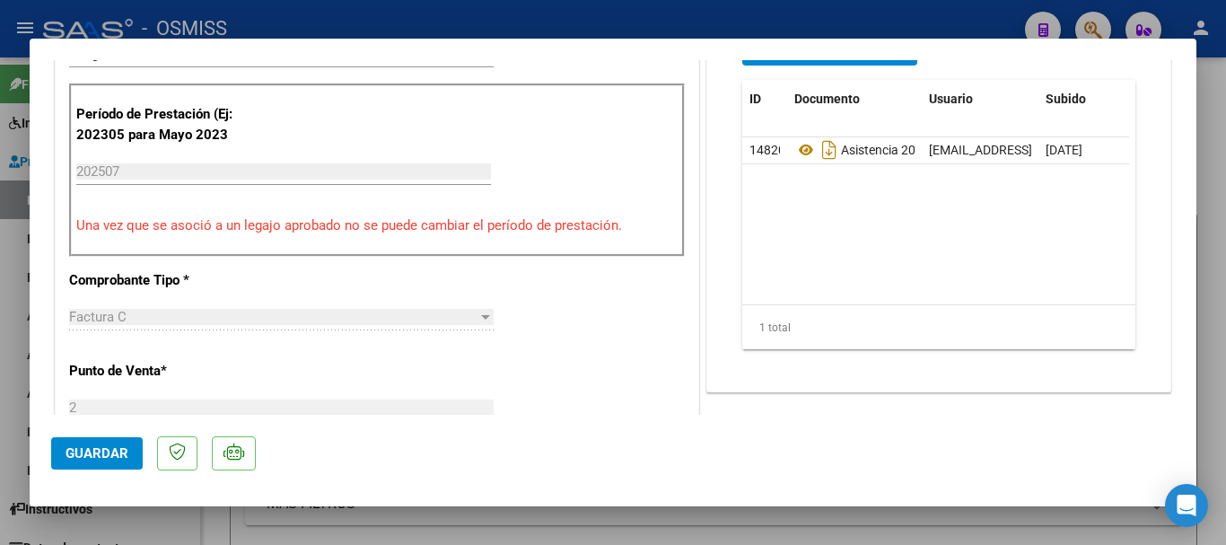
scroll to position [539, 0]
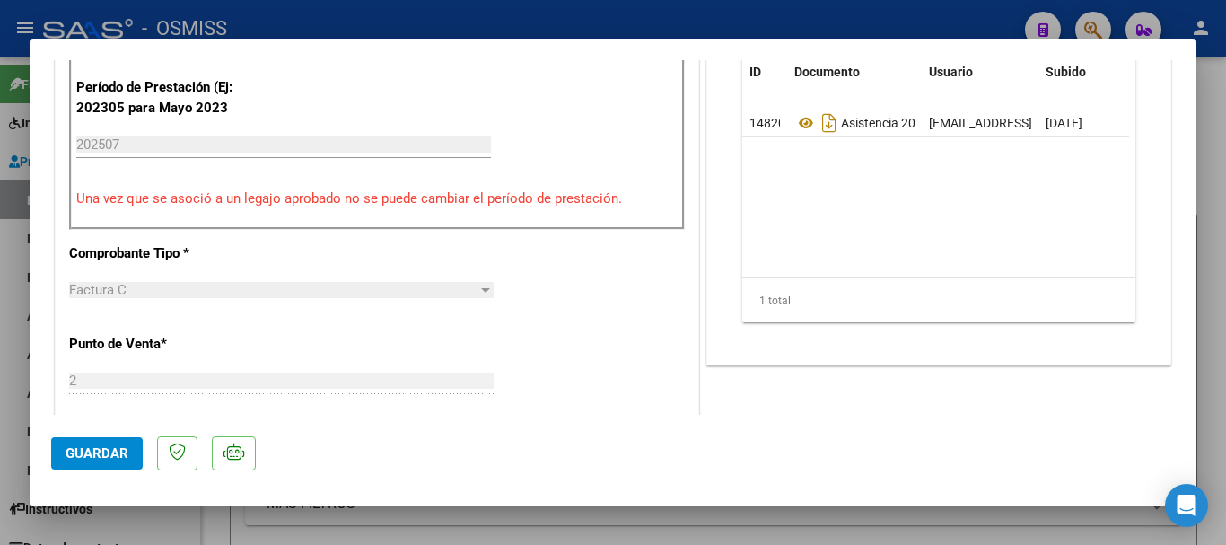
click at [121, 459] on span "Guardar" at bounding box center [97, 453] width 63 height 16
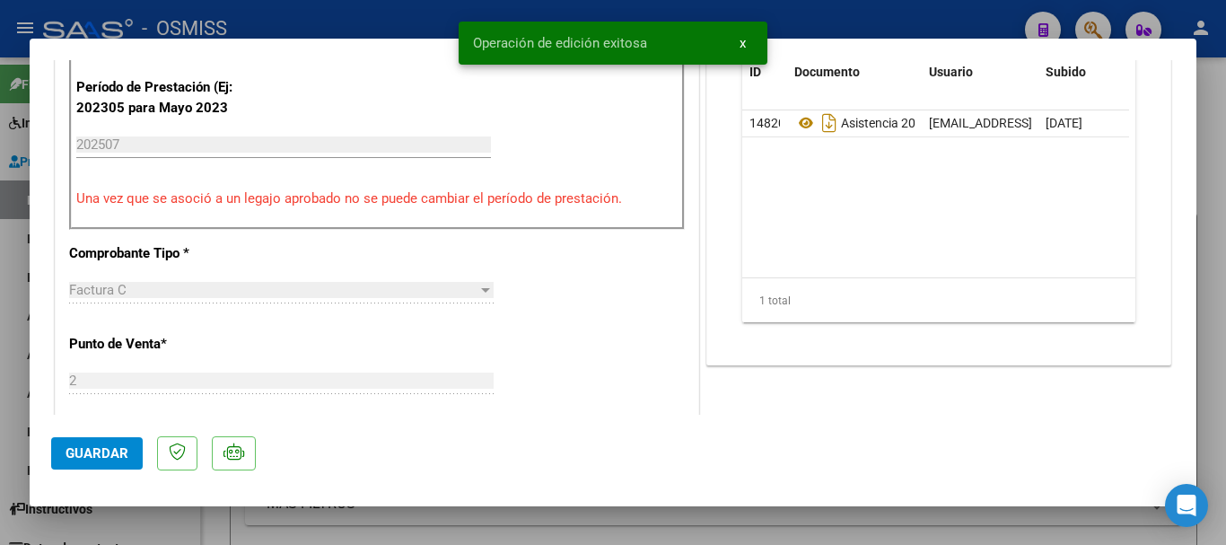
click at [136, 510] on div at bounding box center [613, 272] width 1226 height 545
type input "$ 0,00"
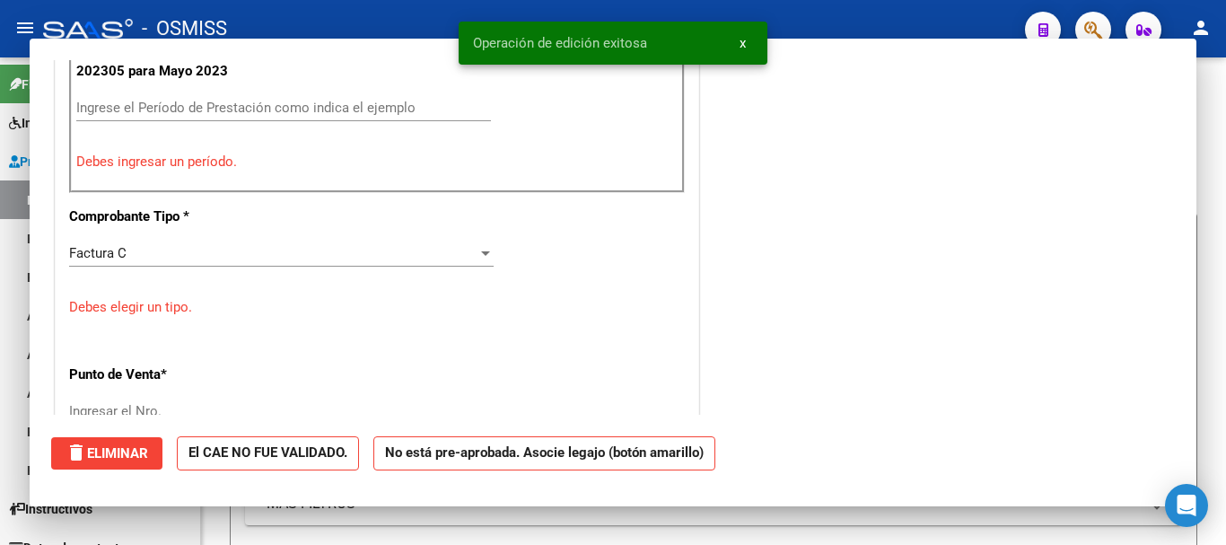
scroll to position [502, 0]
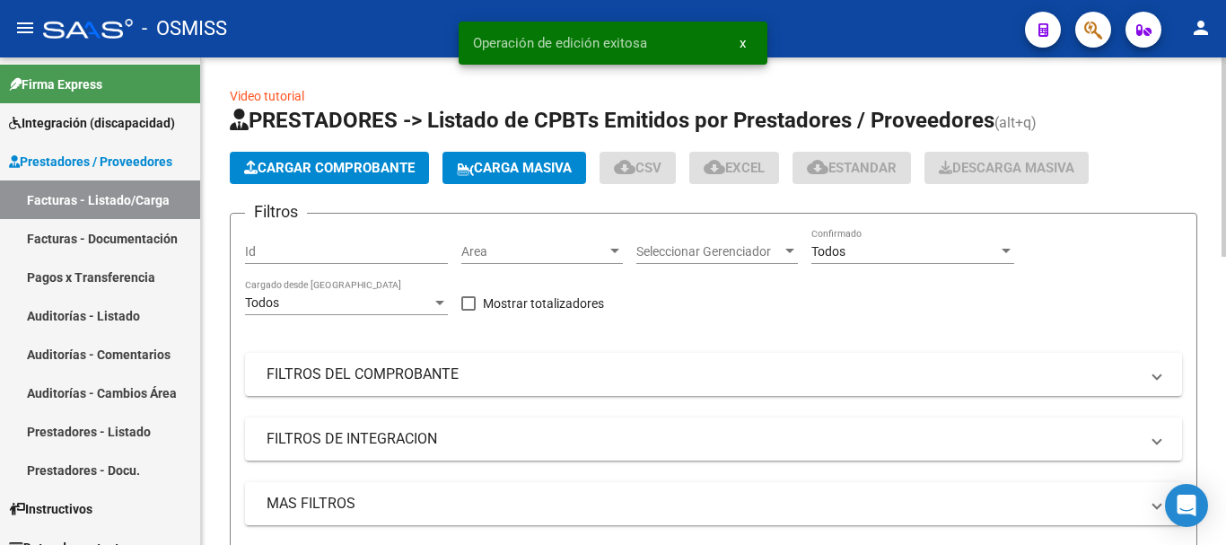
click at [339, 175] on span "Cargar Comprobante" at bounding box center [329, 168] width 171 height 16
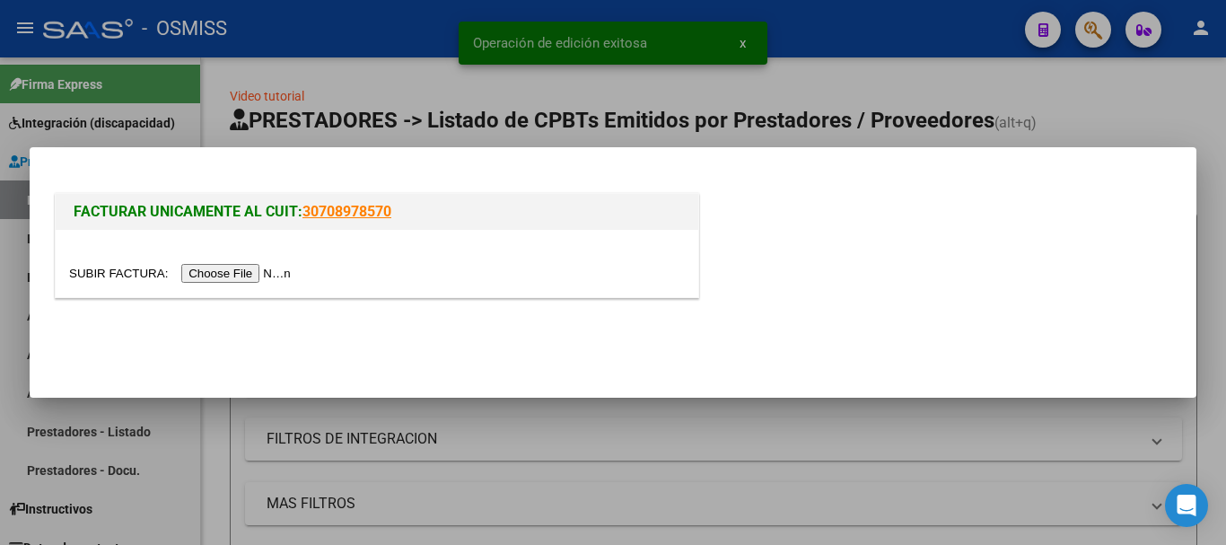
click at [272, 274] on input "file" at bounding box center [182, 273] width 227 height 19
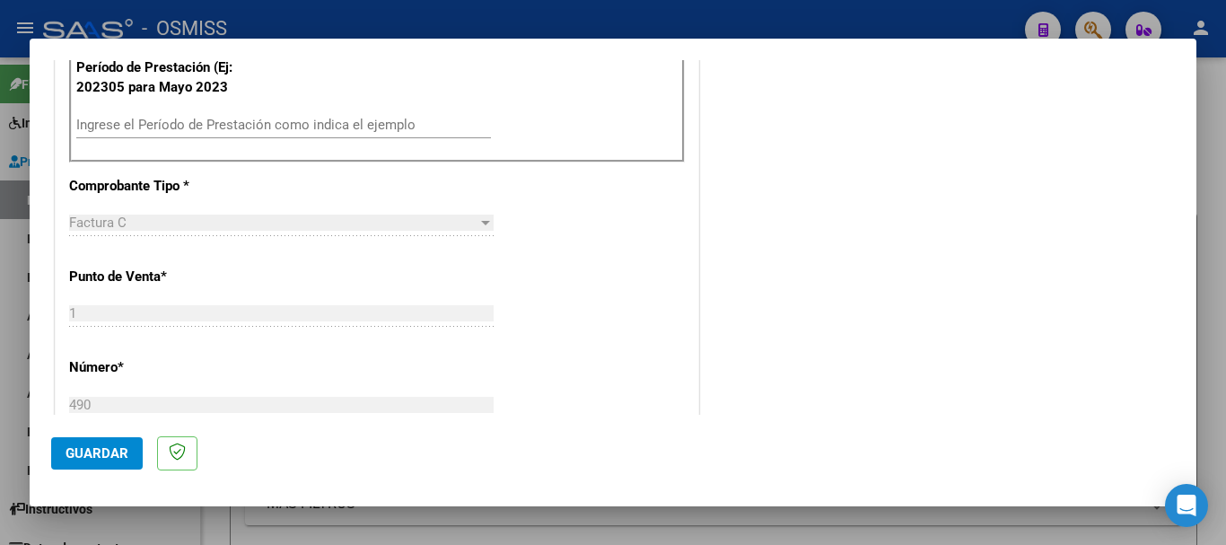
scroll to position [449, 0]
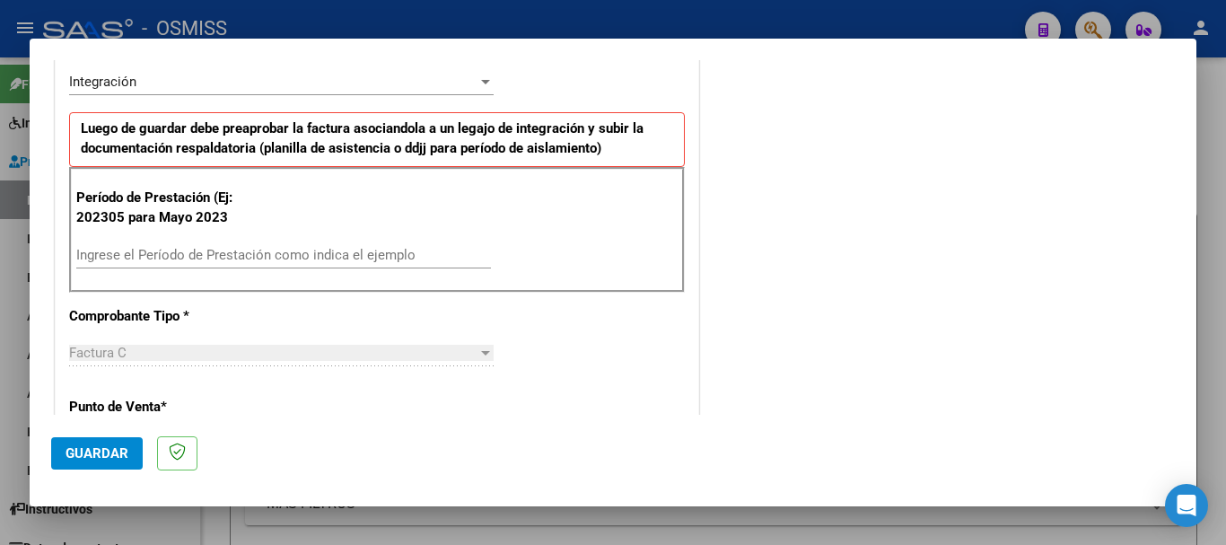
click at [191, 249] on input "Ingrese el Período de Prestación como indica el ejemplo" at bounding box center [283, 255] width 415 height 16
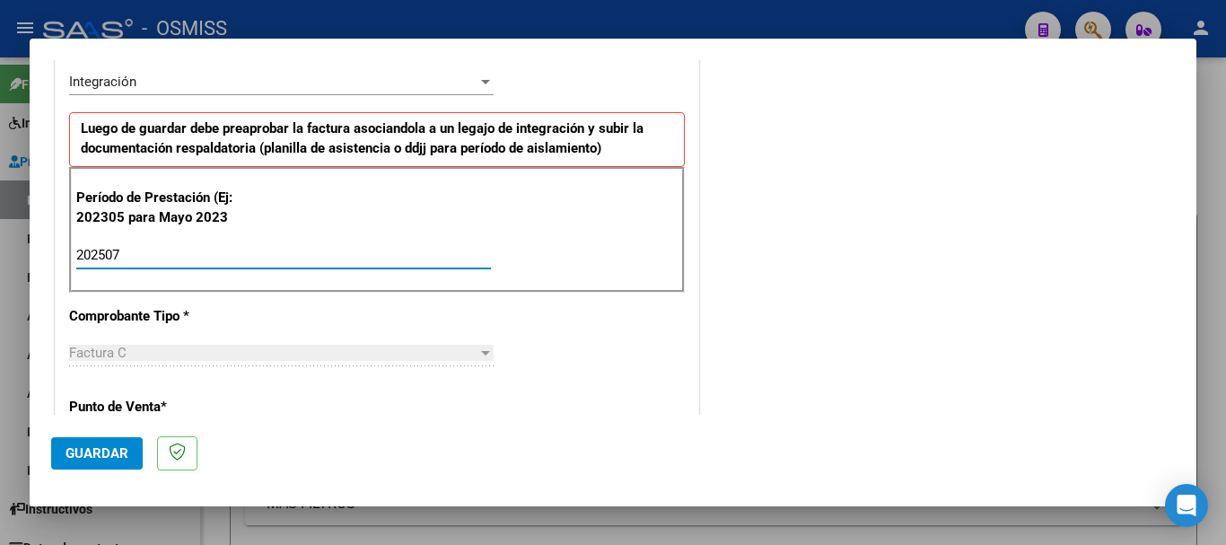
type input "202507"
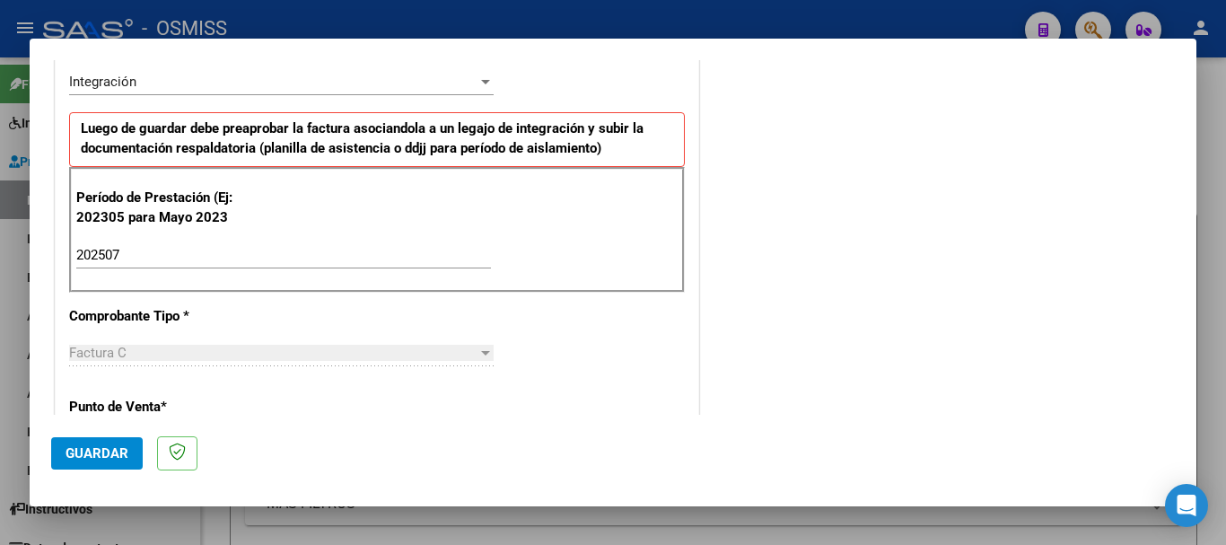
scroll to position [1166, 0]
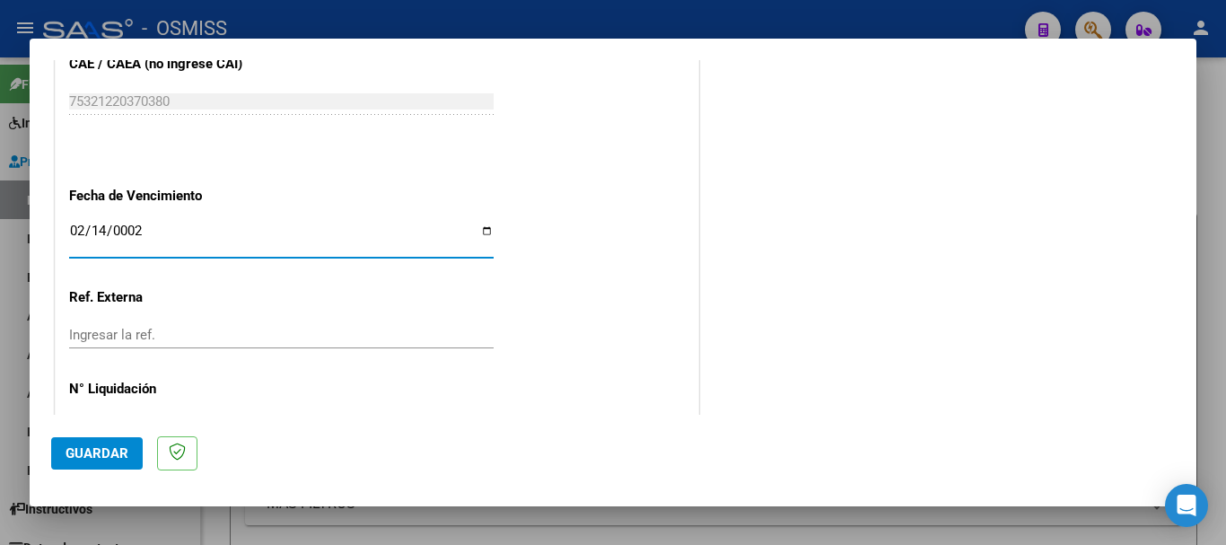
type input "0025-02-14"
type input "[DATE]"
click at [87, 468] on button "Guardar" at bounding box center [97, 453] width 92 height 32
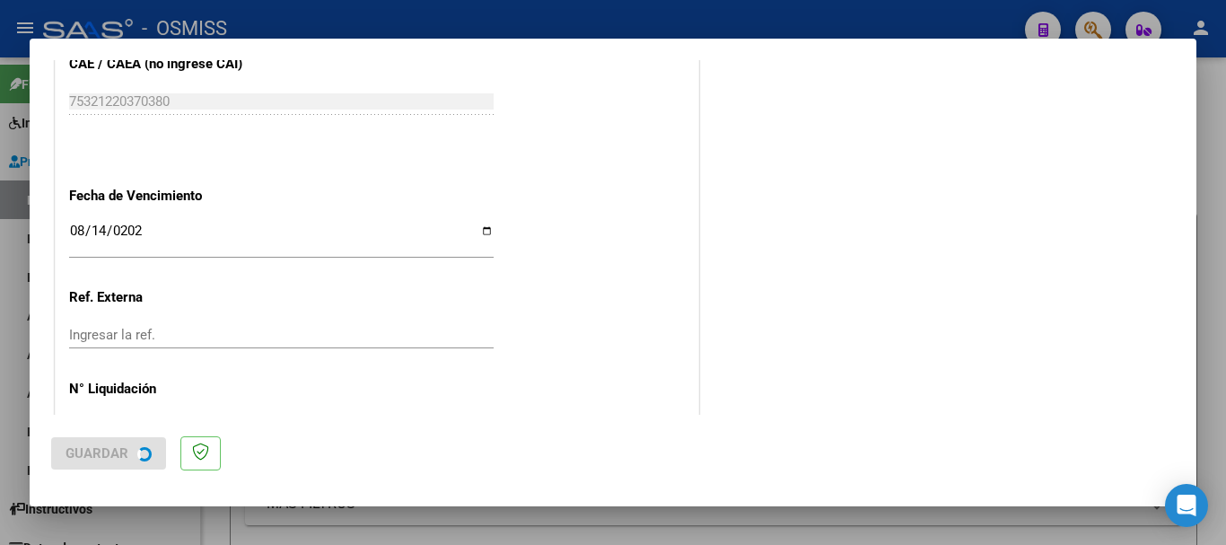
scroll to position [0, 0]
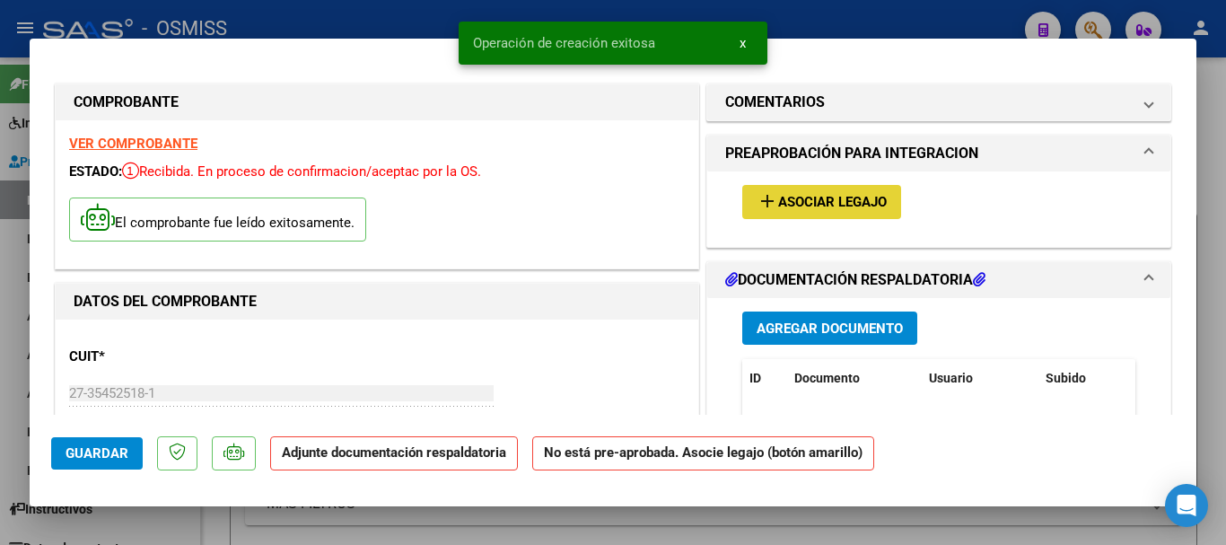
click at [876, 193] on span "add Asociar Legajo" at bounding box center [822, 201] width 130 height 16
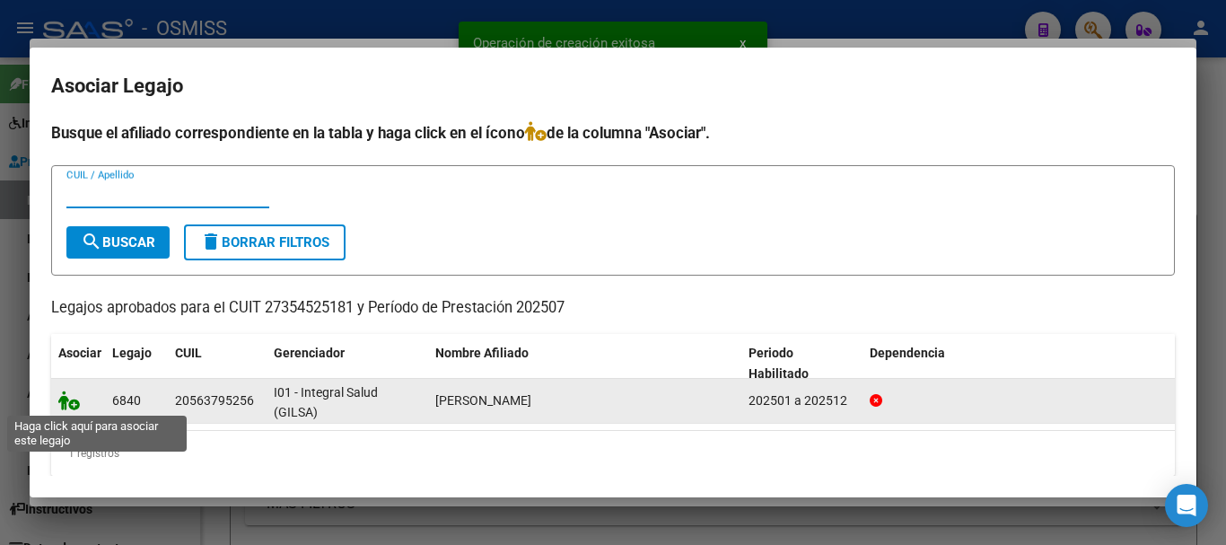
click at [70, 399] on icon at bounding box center [69, 401] width 22 height 20
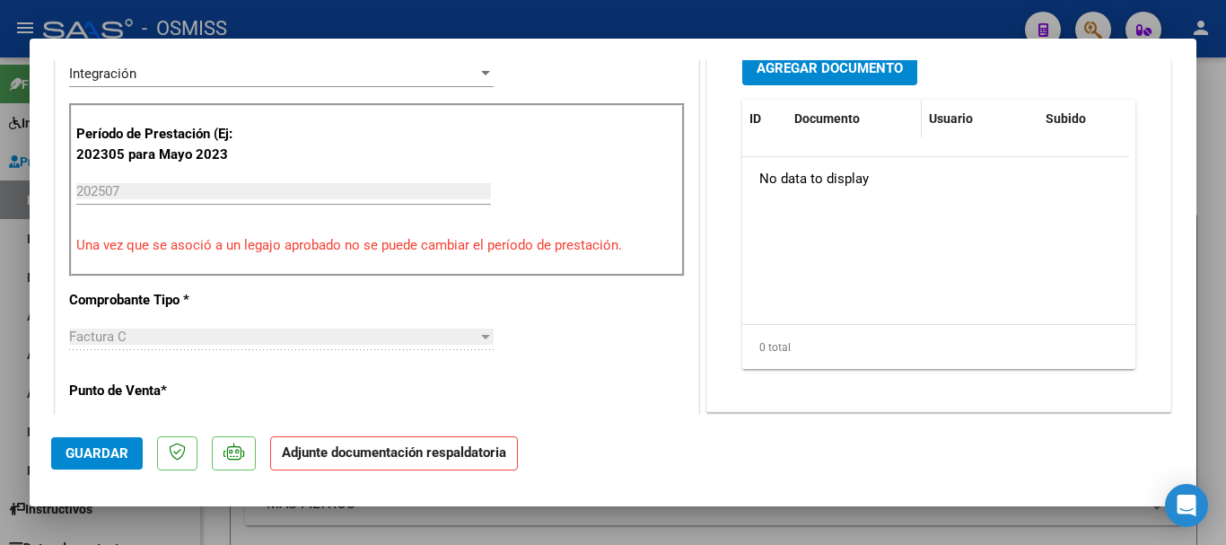
scroll to position [449, 0]
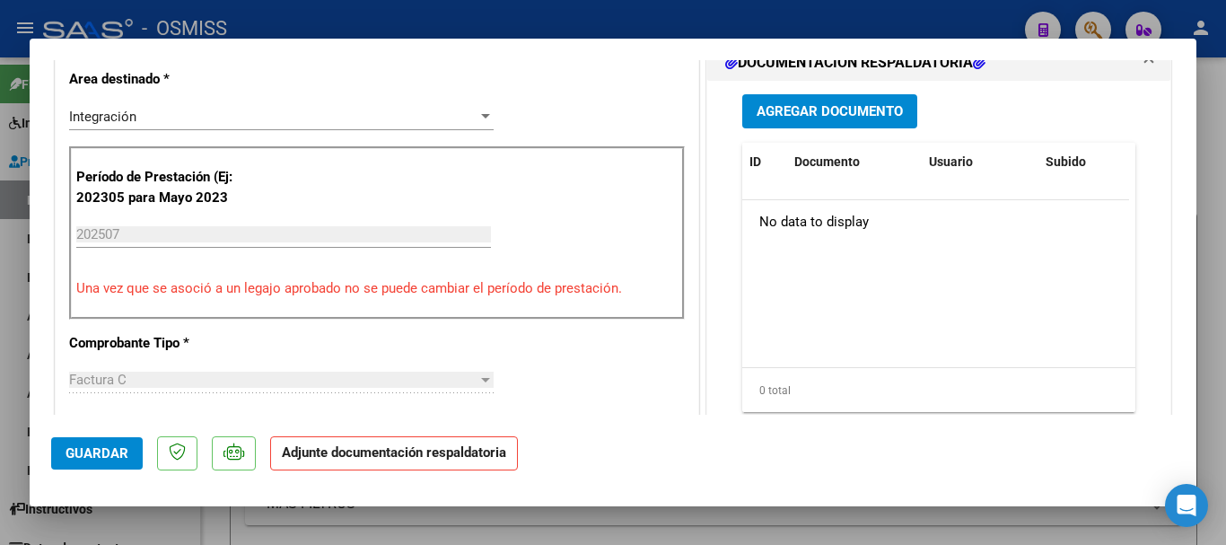
click at [797, 121] on button "Agregar Documento" at bounding box center [830, 110] width 175 height 33
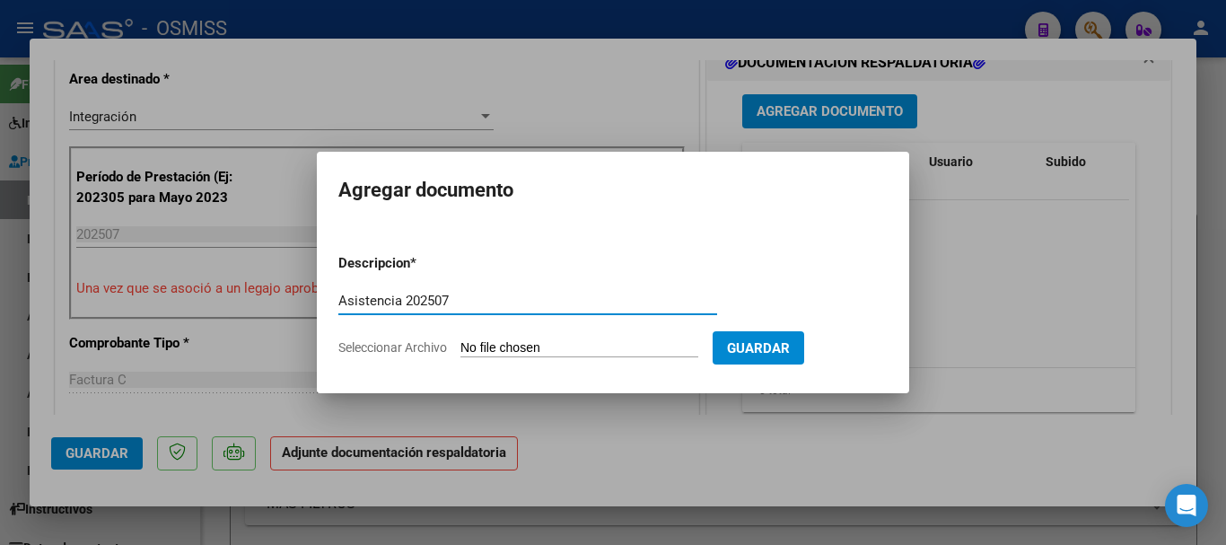
type input "Asistencia 202507"
click at [558, 353] on input "Seleccionar Archivo" at bounding box center [580, 348] width 238 height 17
type input "C:\fakepath\[PERSON_NAME]. Asistencia 202507.pdf"
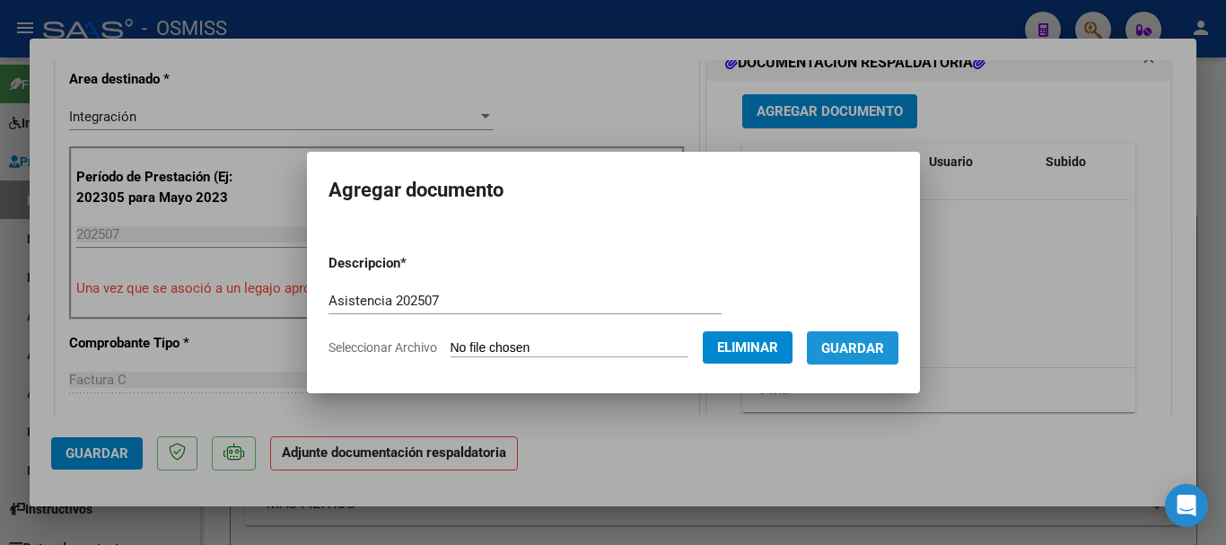
click at [866, 354] on span "Guardar" at bounding box center [853, 348] width 63 height 16
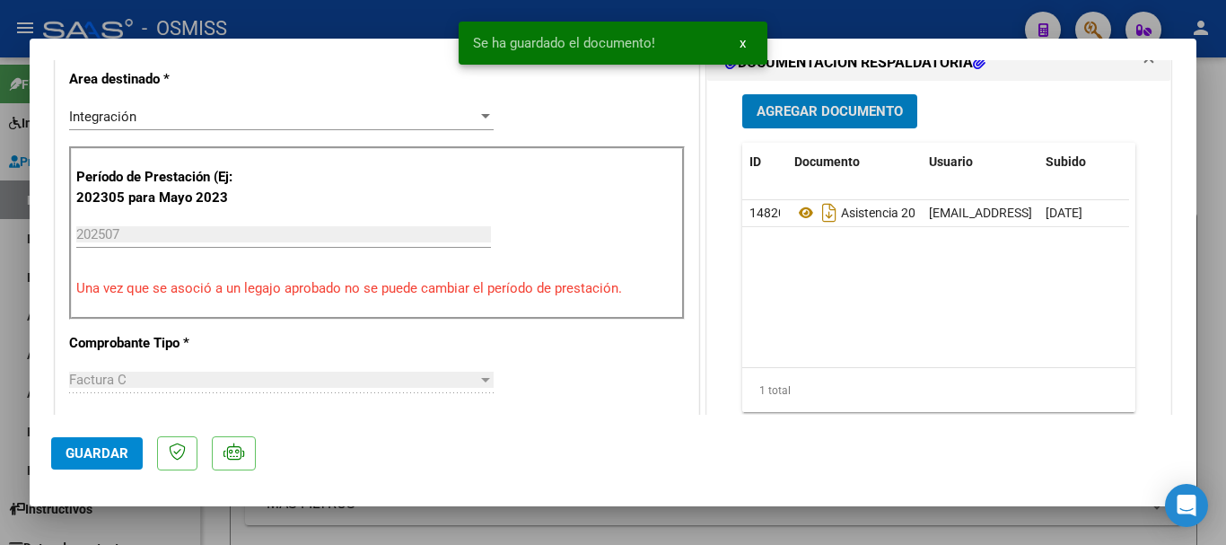
click at [107, 446] on span "Guardar" at bounding box center [97, 453] width 63 height 16
click at [107, 452] on span "Guardar" at bounding box center [97, 453] width 63 height 16
click at [119, 511] on div at bounding box center [613, 272] width 1226 height 545
type input "$ 0,00"
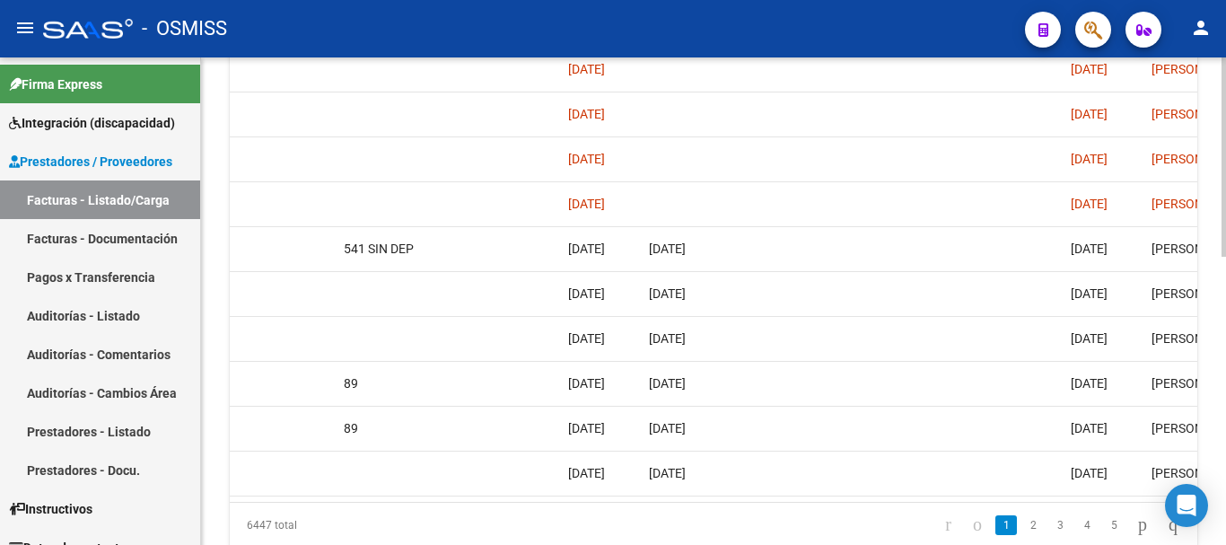
scroll to position [0, 2949]
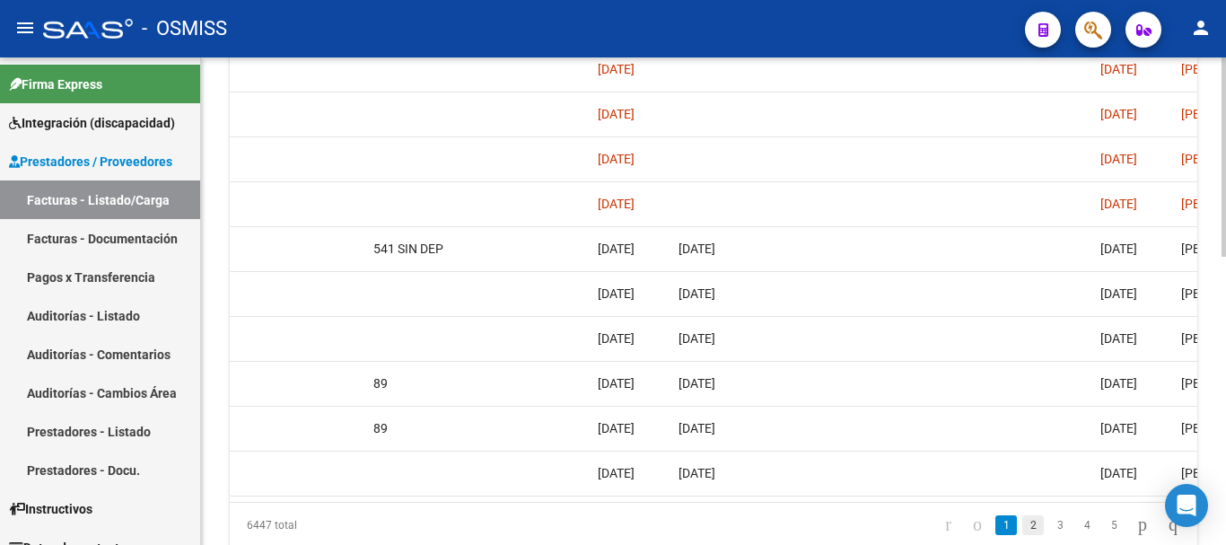
click at [1023, 535] on link "2" at bounding box center [1034, 525] width 22 height 20
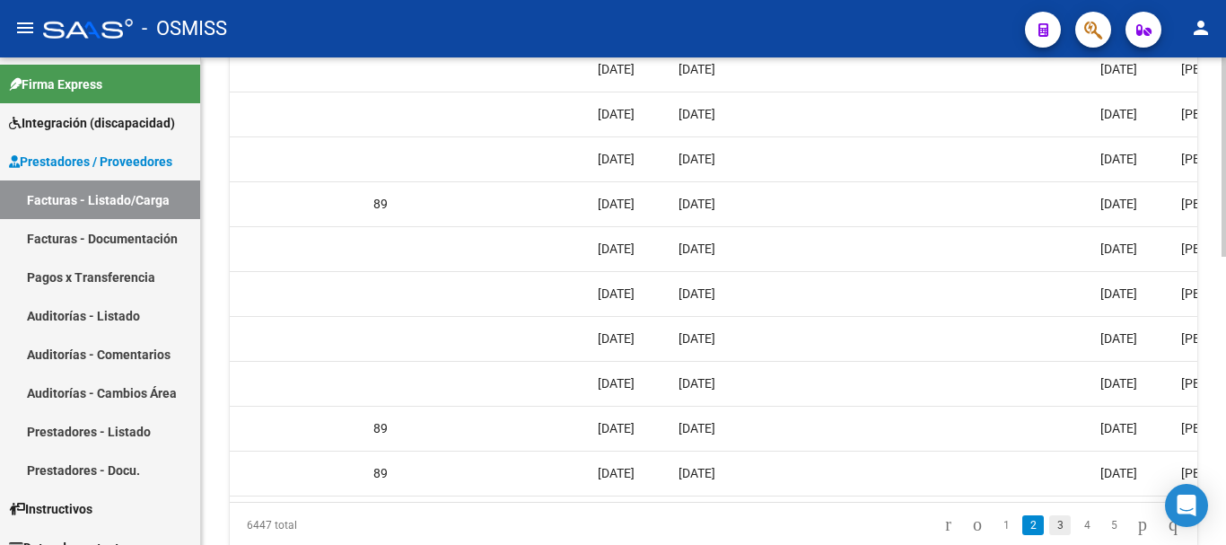
click at [1050, 529] on link "3" at bounding box center [1061, 525] width 22 height 20
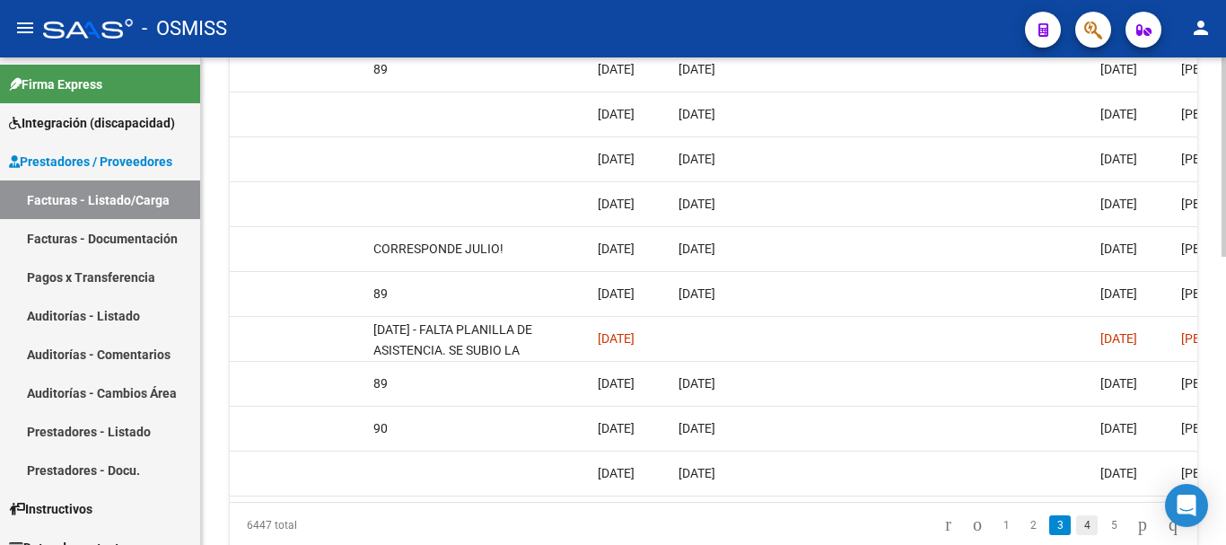
click at [1077, 535] on link "4" at bounding box center [1088, 525] width 22 height 20
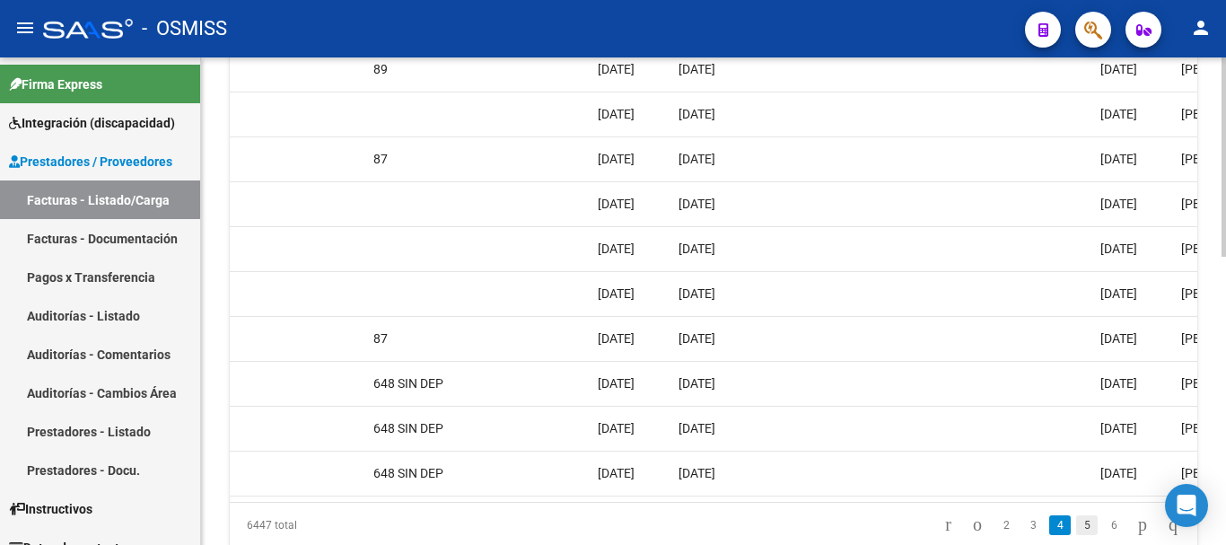
click at [1077, 535] on link "5" at bounding box center [1088, 525] width 22 height 20
click at [1077, 535] on link "6" at bounding box center [1088, 525] width 22 height 20
click at [1077, 535] on link "7" at bounding box center [1088, 525] width 22 height 20
click at [1077, 535] on link "8" at bounding box center [1088, 525] width 22 height 20
click at [1075, 535] on link "9" at bounding box center [1086, 525] width 22 height 20
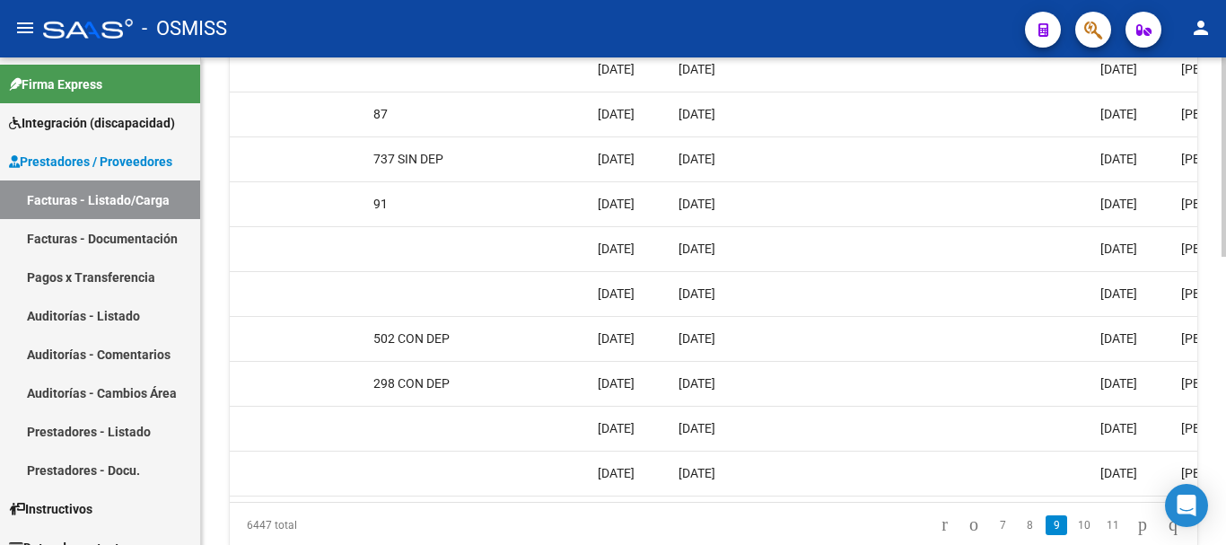
click at [1074, 535] on link "10" at bounding box center [1084, 525] width 23 height 20
click at [1074, 535] on link "11" at bounding box center [1084, 525] width 23 height 20
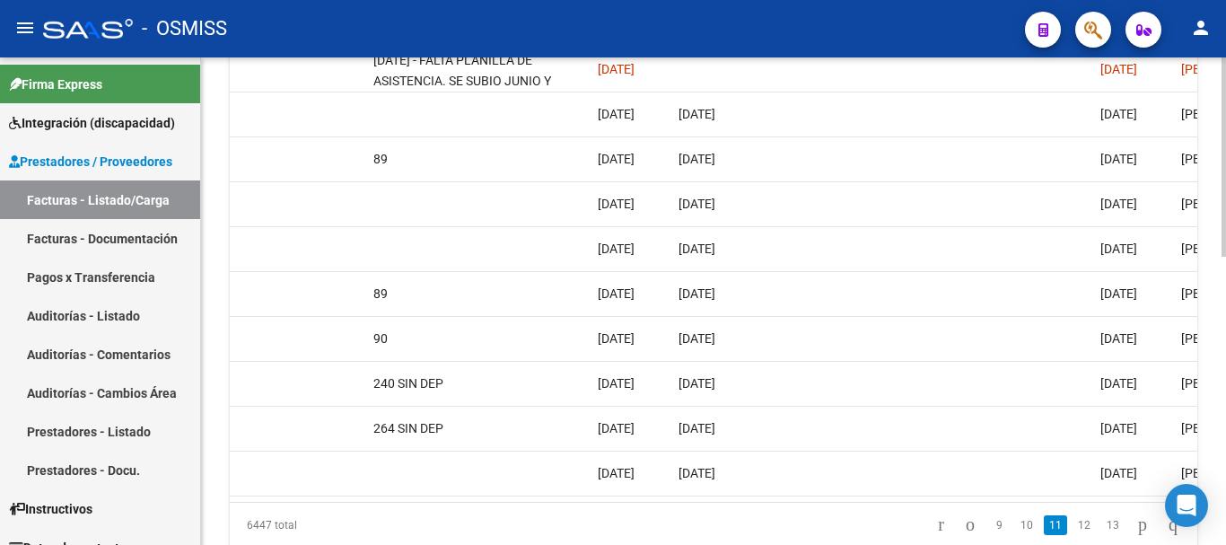
click at [1073, 535] on link "12" at bounding box center [1084, 525] width 23 height 20
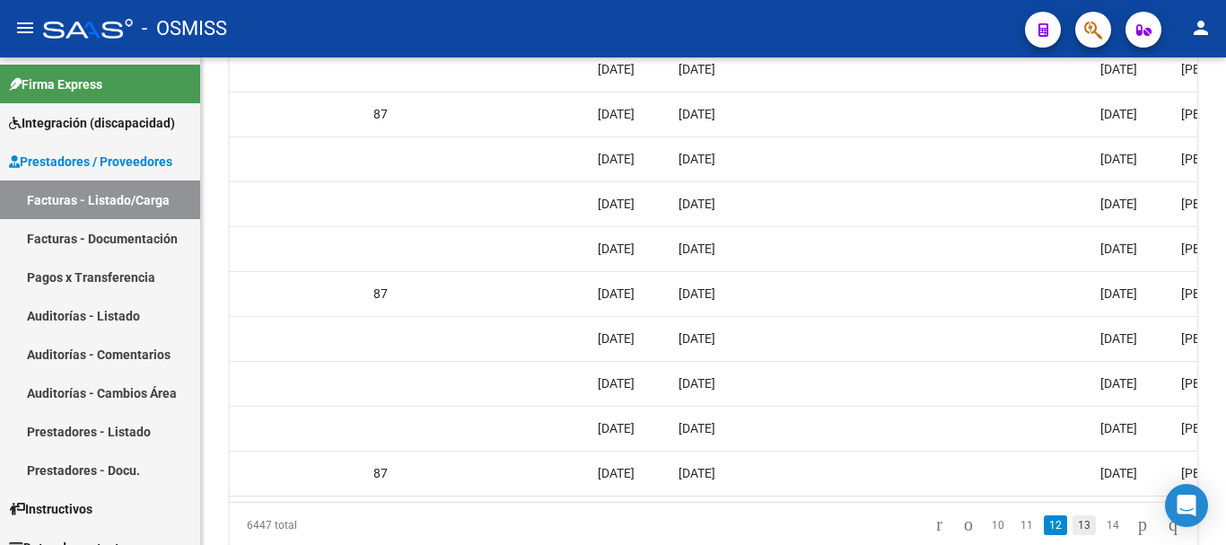
click at [1073, 535] on link "13" at bounding box center [1084, 525] width 23 height 20
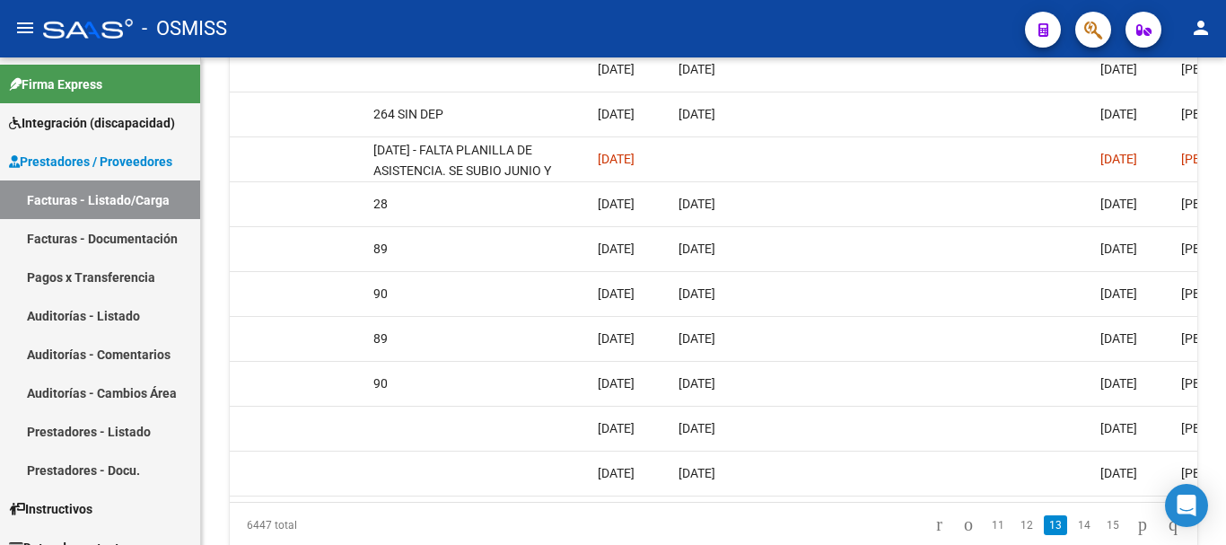
click at [1073, 535] on link "14" at bounding box center [1084, 525] width 23 height 20
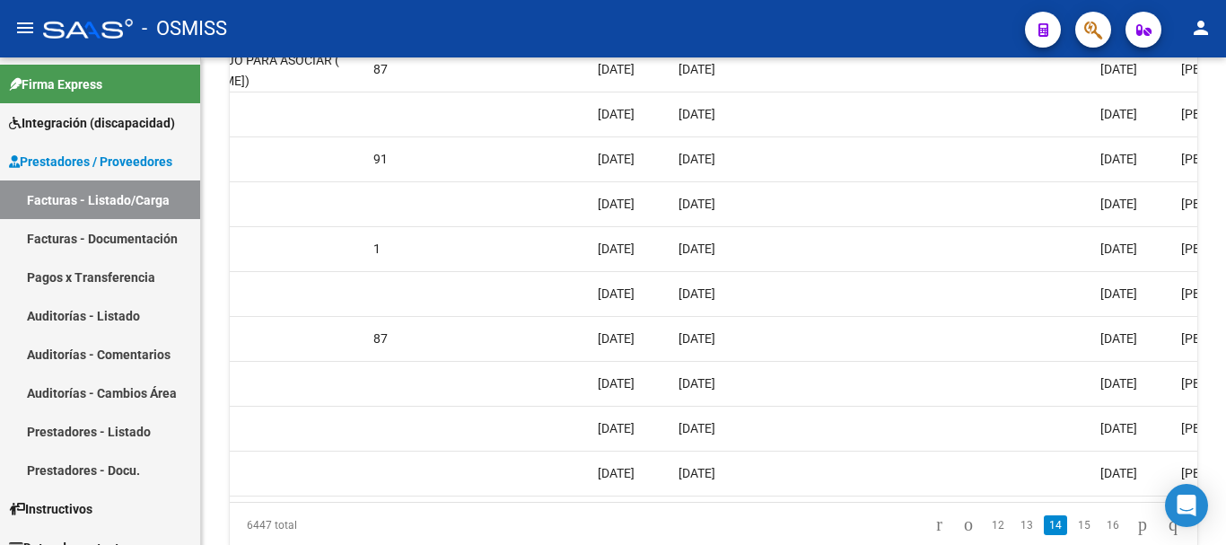
click at [1073, 535] on link "15" at bounding box center [1084, 525] width 23 height 20
click at [1073, 535] on link "16" at bounding box center [1084, 525] width 23 height 20
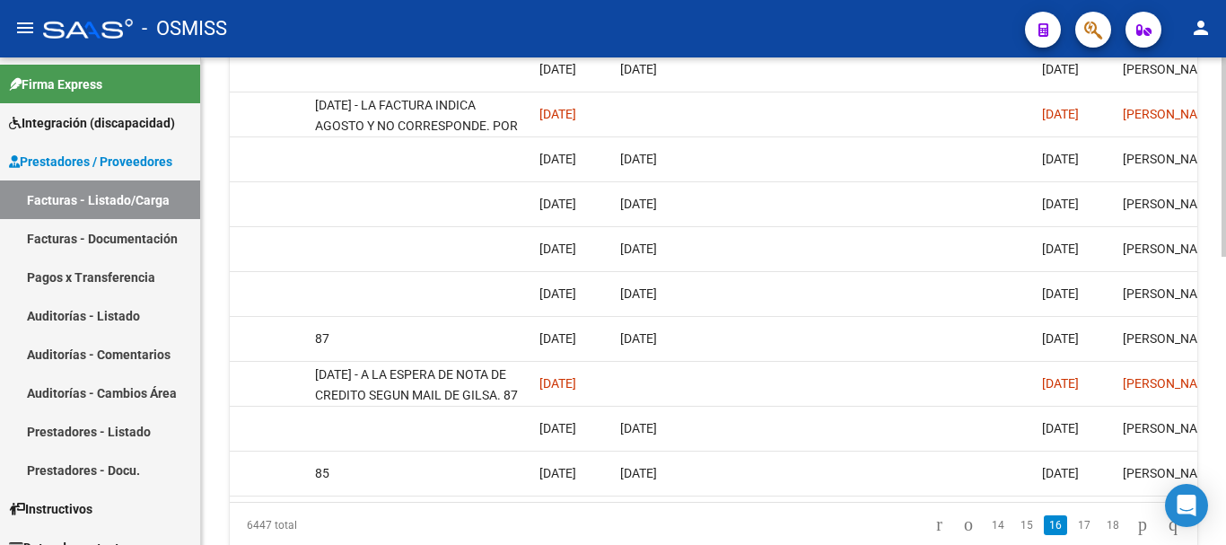
scroll to position [0, 2986]
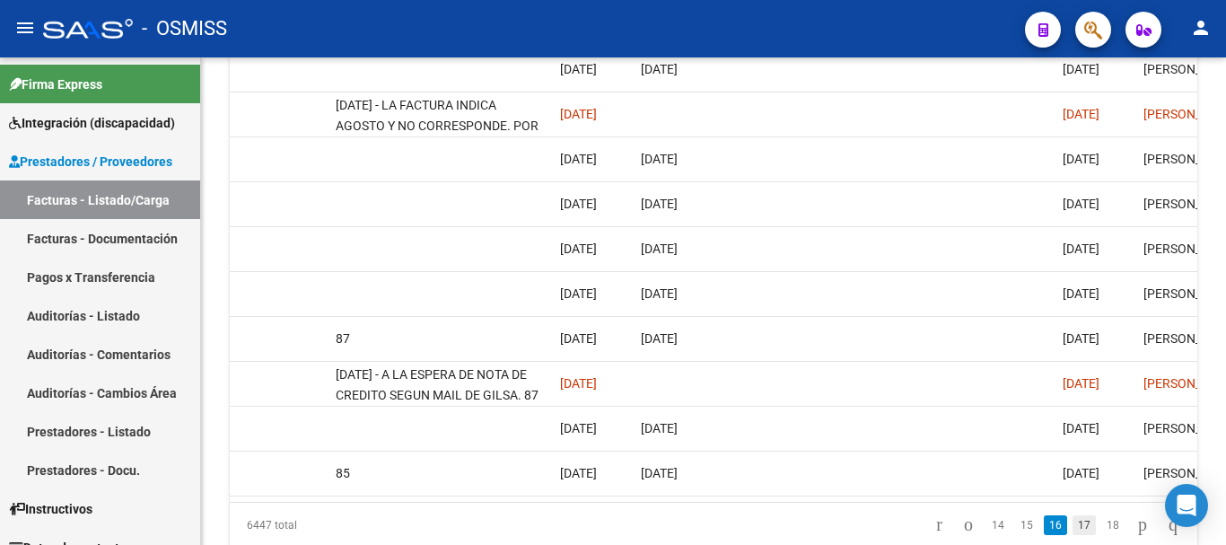
click at [1073, 535] on link "17" at bounding box center [1084, 525] width 23 height 20
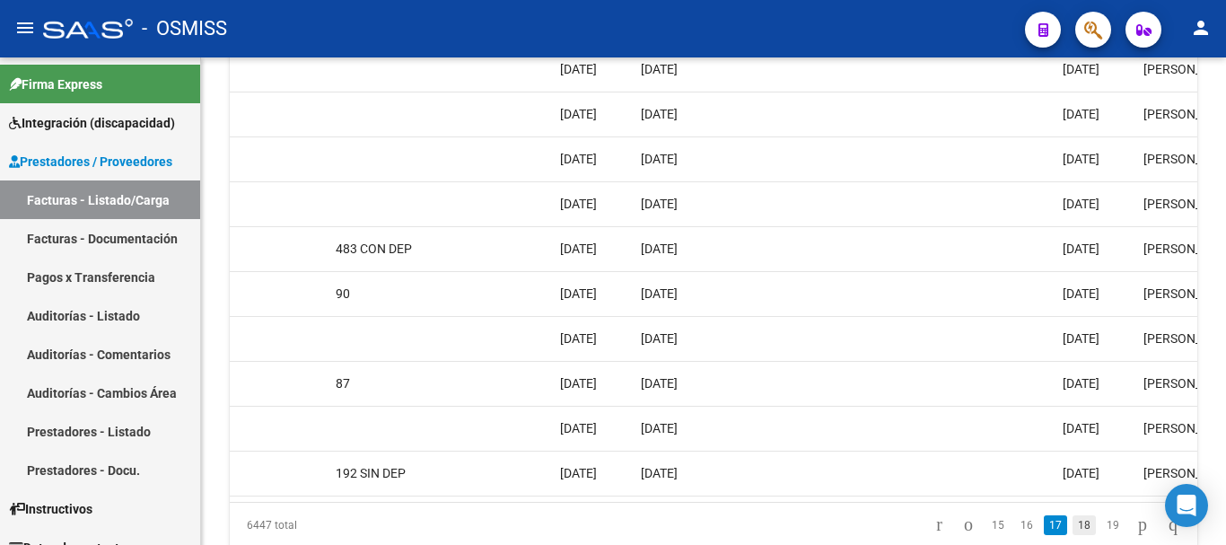
click at [1073, 535] on link "18" at bounding box center [1084, 525] width 23 height 20
